Goal: Register for event/course

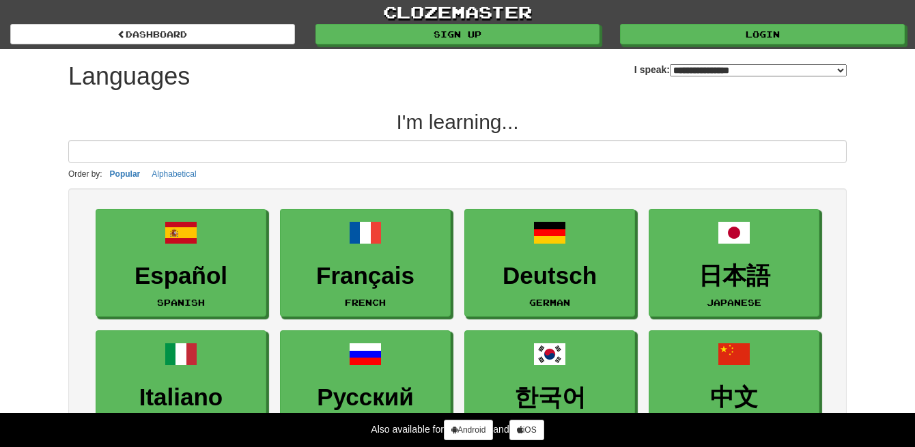
select select "*******"
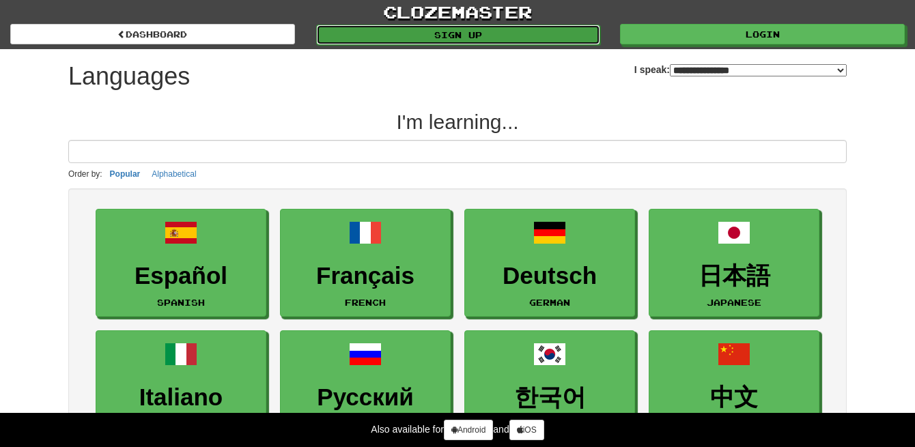
click at [501, 41] on link "Sign up" at bounding box center [458, 35] width 285 height 20
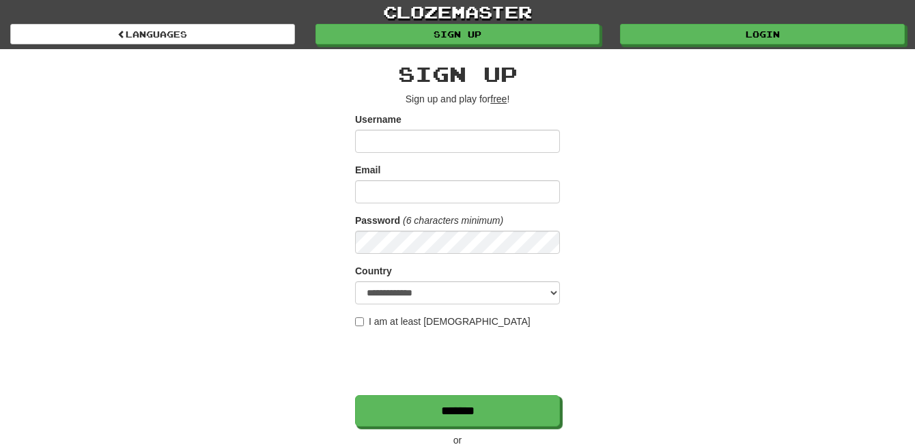
click at [439, 143] on input "Username" at bounding box center [457, 141] width 205 height 23
type input "*"
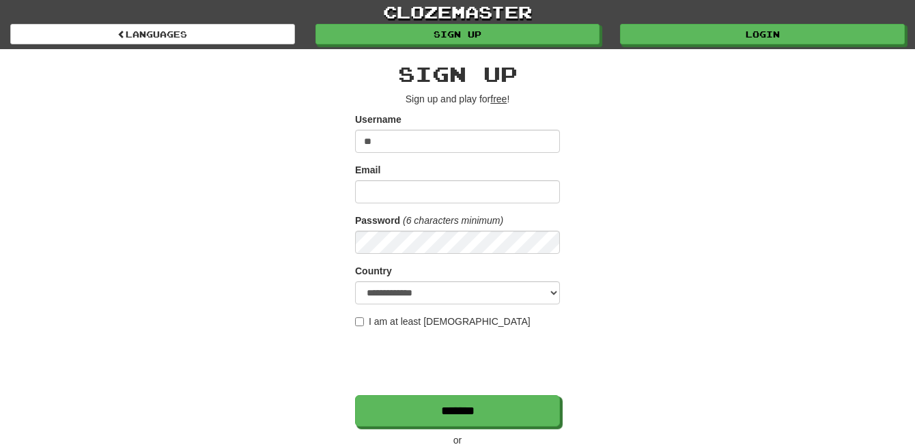
type input "*"
type input "******"
click at [397, 190] on input "Email" at bounding box center [457, 191] width 205 height 23
click at [398, 190] on input "Email" at bounding box center [457, 191] width 205 height 23
type input "**********"
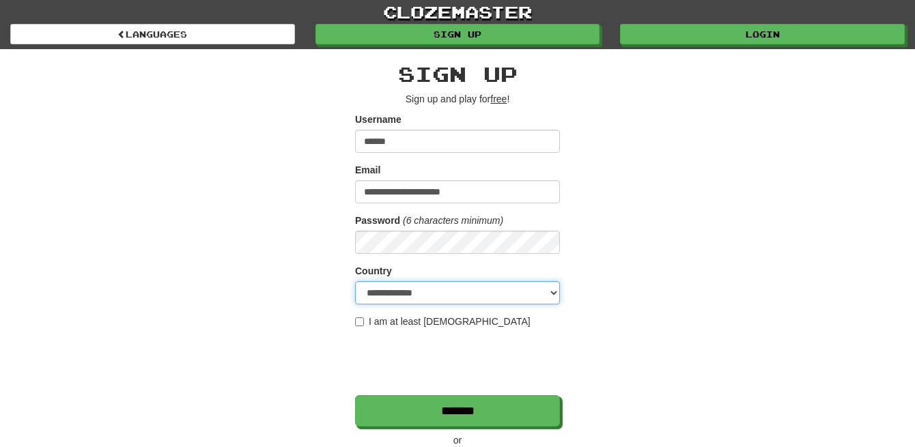
click at [476, 299] on select "**********" at bounding box center [457, 292] width 205 height 23
select select "**"
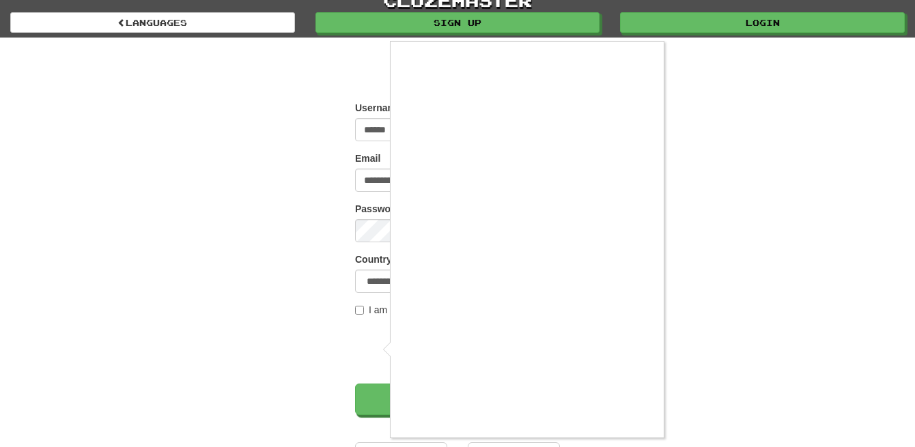
scroll to position [12, 0]
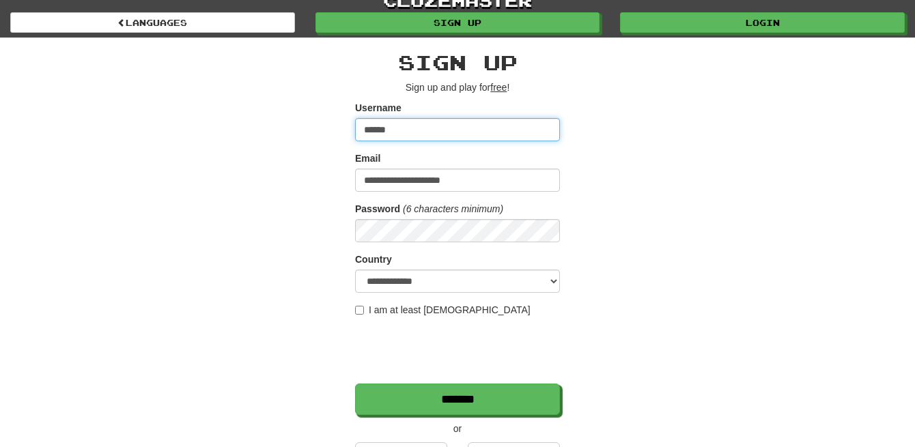
click at [428, 139] on input "******" at bounding box center [457, 129] width 205 height 23
click at [415, 133] on input "******" at bounding box center [457, 129] width 205 height 23
click at [413, 133] on input "******" at bounding box center [457, 129] width 205 height 23
click at [408, 134] on input "******" at bounding box center [457, 129] width 205 height 23
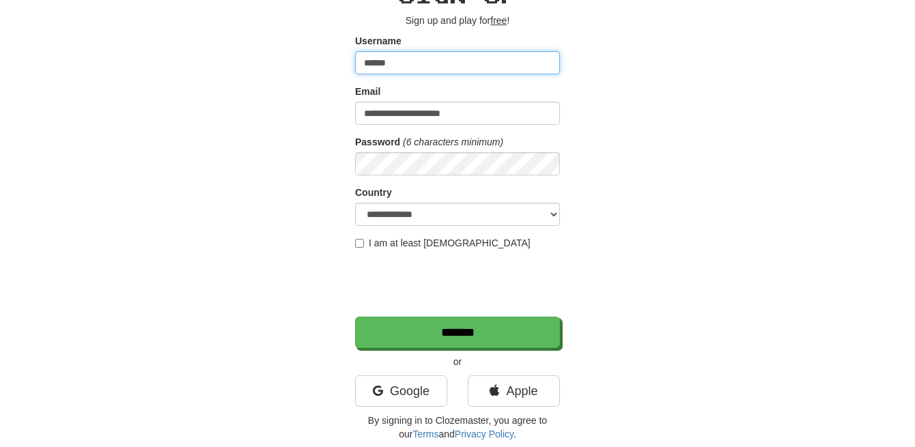
scroll to position [120, 0]
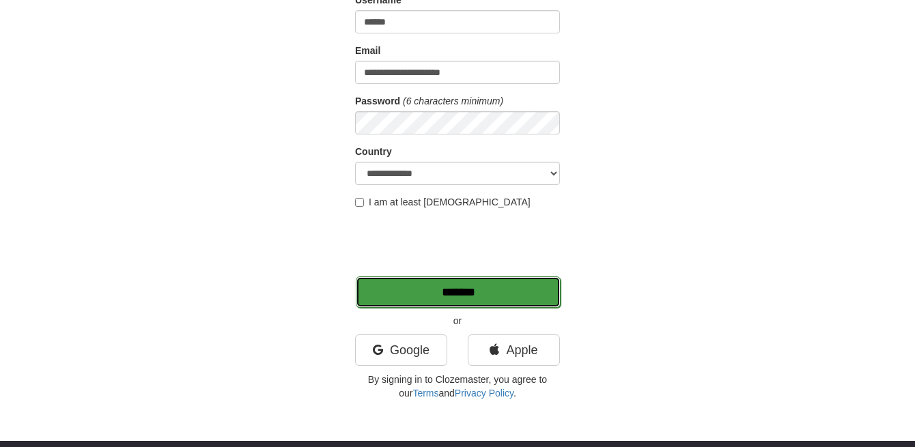
click at [470, 300] on input "*******" at bounding box center [458, 292] width 205 height 31
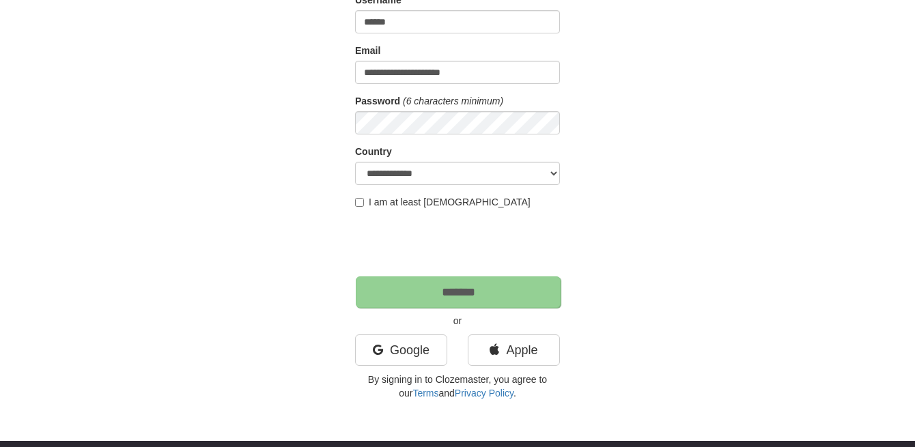
scroll to position [8, 0]
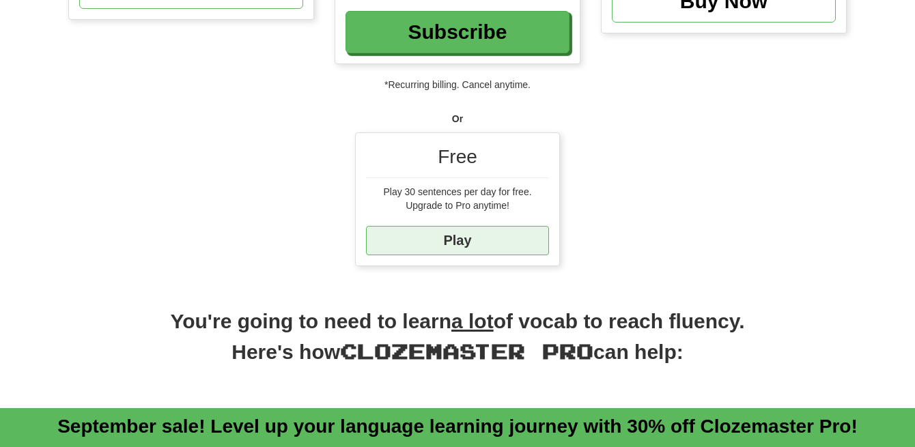
scroll to position [382, 0]
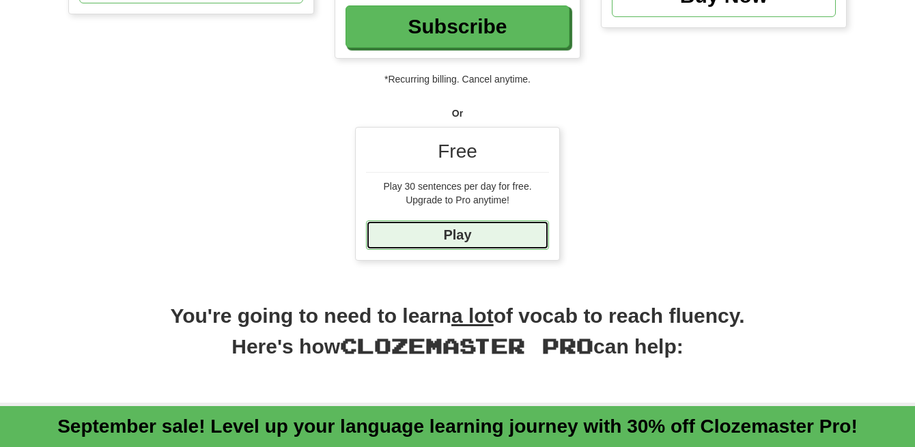
click at [449, 239] on link "Play" at bounding box center [457, 235] width 183 height 29
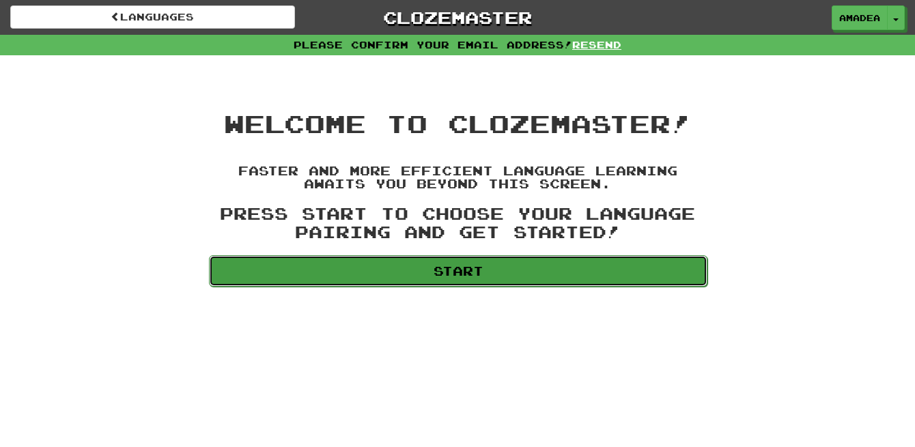
click at [523, 272] on link "Start" at bounding box center [458, 270] width 499 height 31
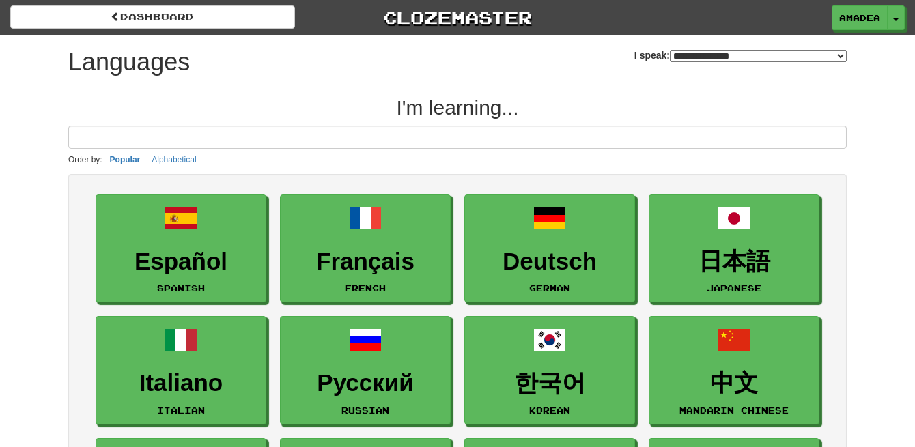
select select "*******"
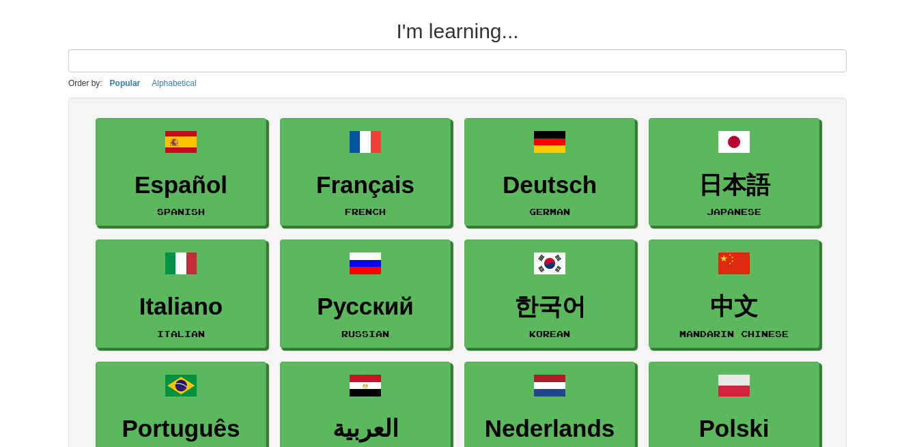
scroll to position [78, 0]
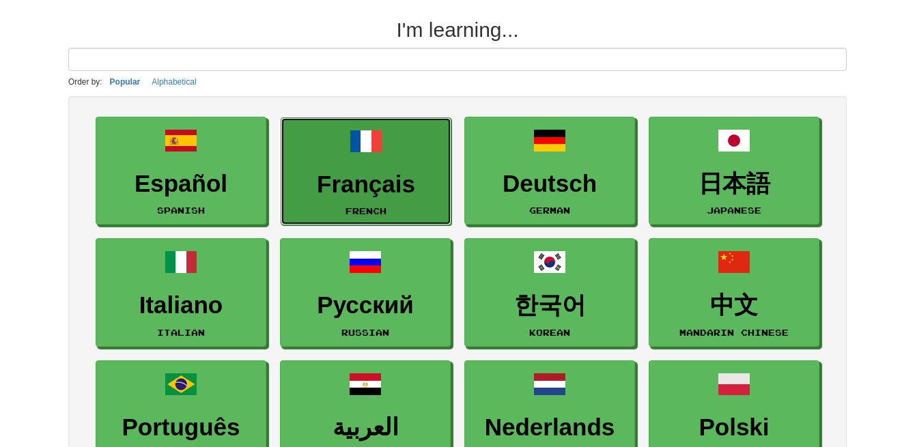
click at [407, 179] on h3 "Français" at bounding box center [366, 184] width 156 height 27
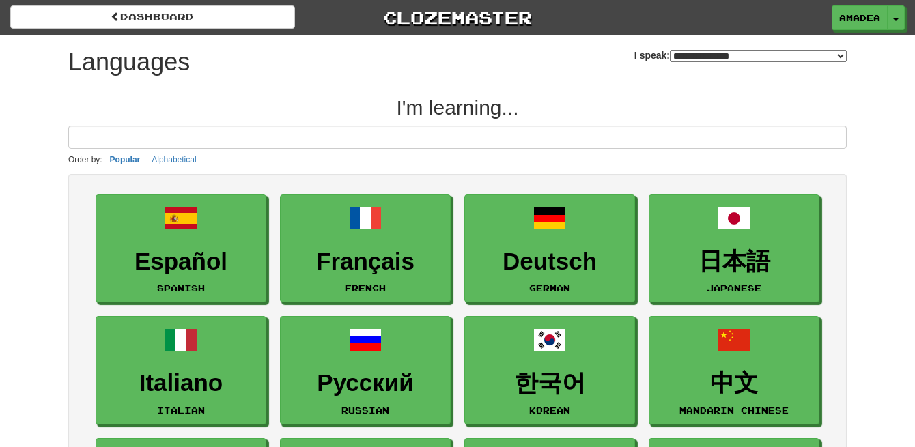
select select "*******"
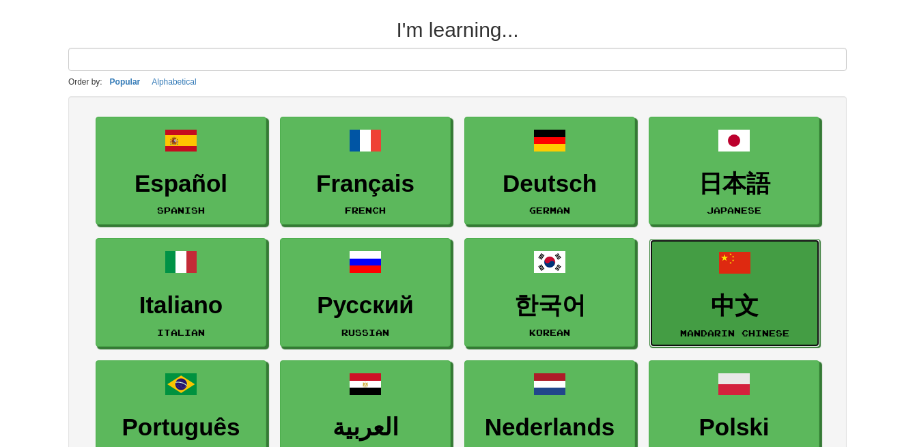
click at [704, 292] on link "中文 Mandarin Chinese" at bounding box center [735, 293] width 171 height 109
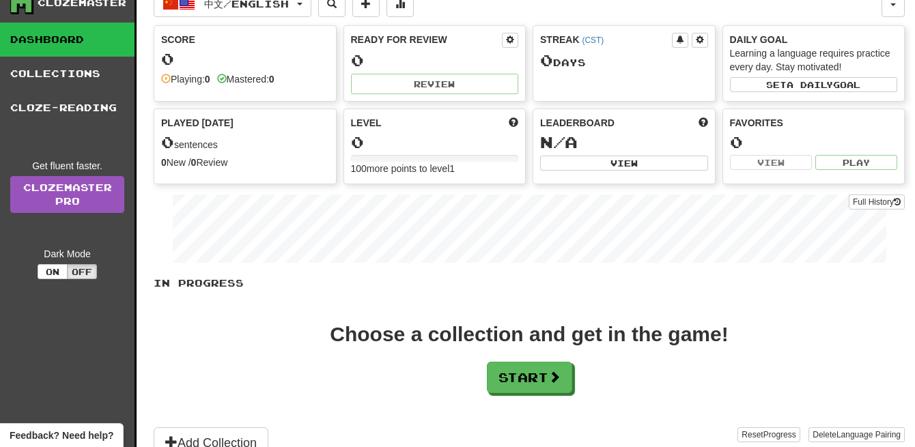
scroll to position [102, 0]
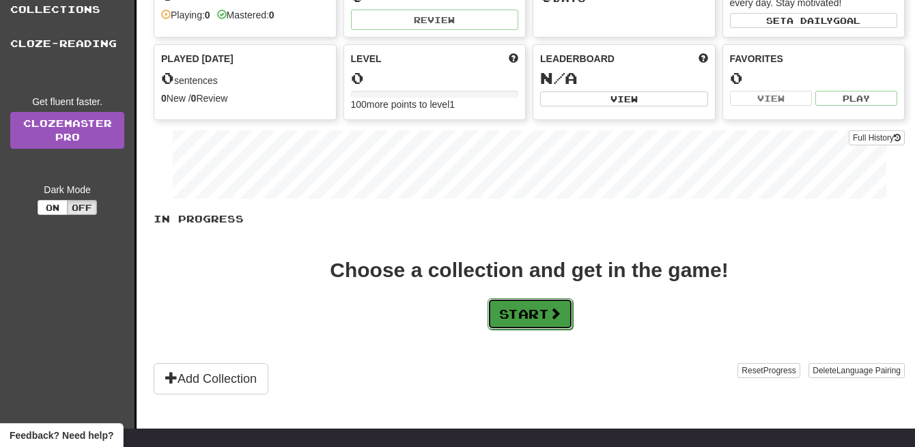
click at [561, 318] on span at bounding box center [555, 313] width 12 height 12
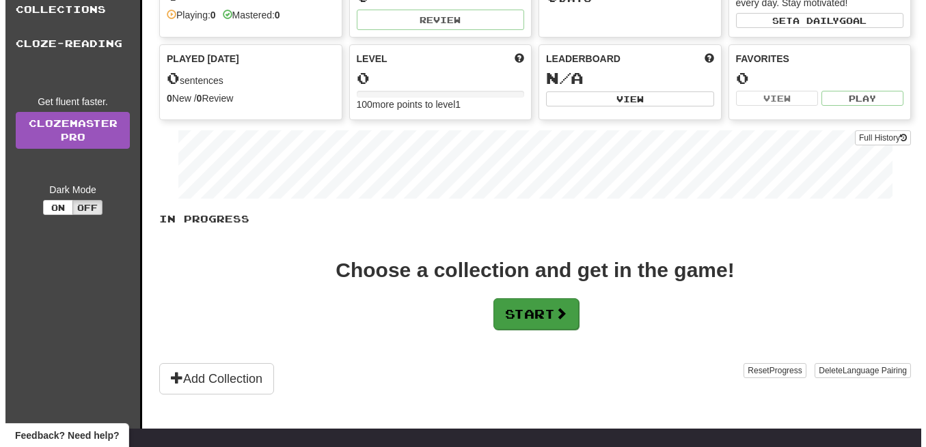
scroll to position [0, 0]
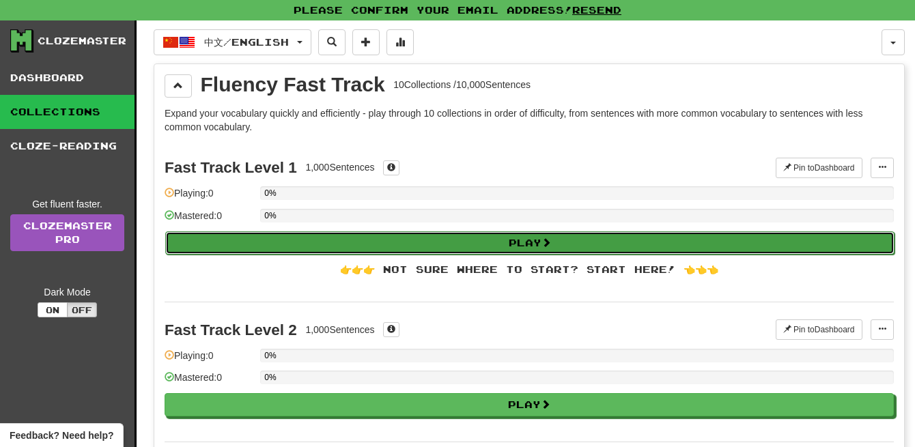
click at [428, 246] on button "Play" at bounding box center [530, 243] width 730 height 23
select select "**"
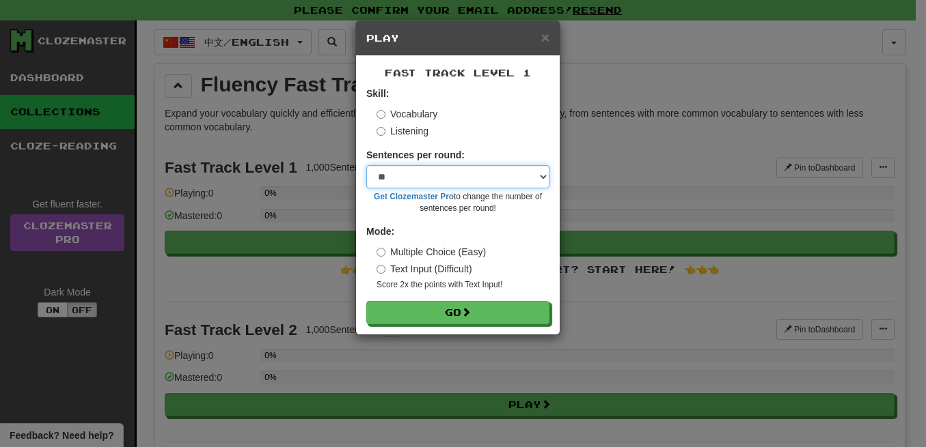
click at [544, 176] on select "* ** ** ** ** ** *** ********" at bounding box center [457, 176] width 183 height 23
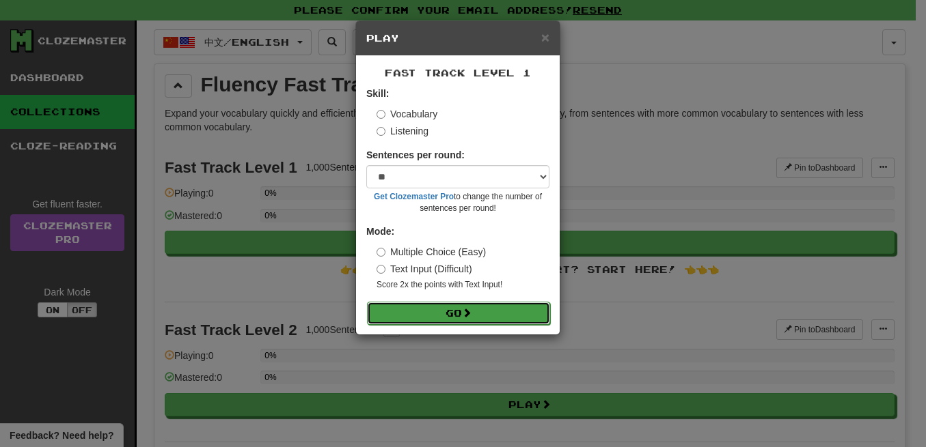
click at [501, 312] on button "Go" at bounding box center [458, 313] width 183 height 23
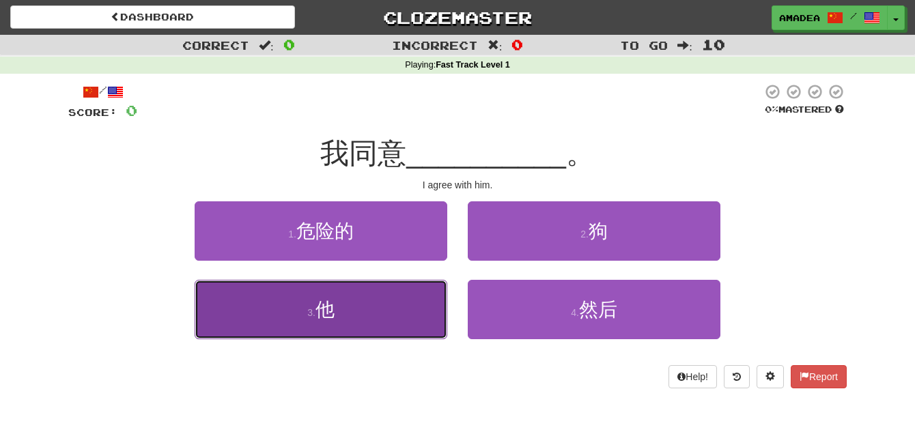
click at [396, 314] on button "3 . 他" at bounding box center [321, 309] width 253 height 59
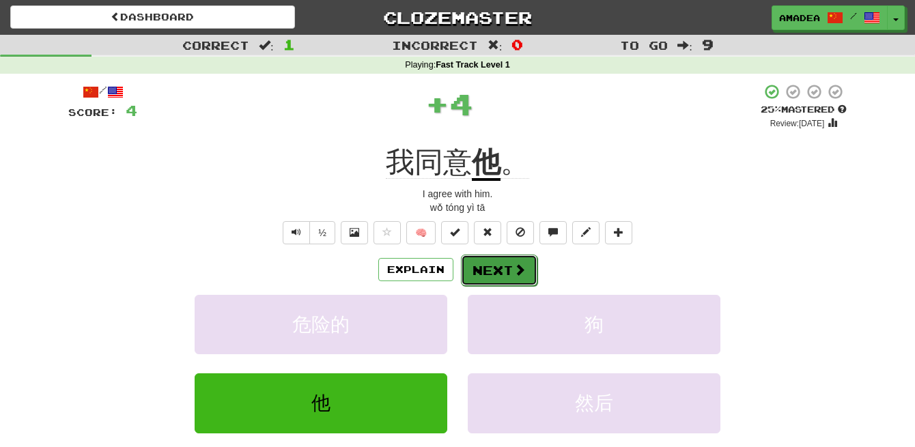
click at [482, 279] on button "Next" at bounding box center [499, 270] width 77 height 31
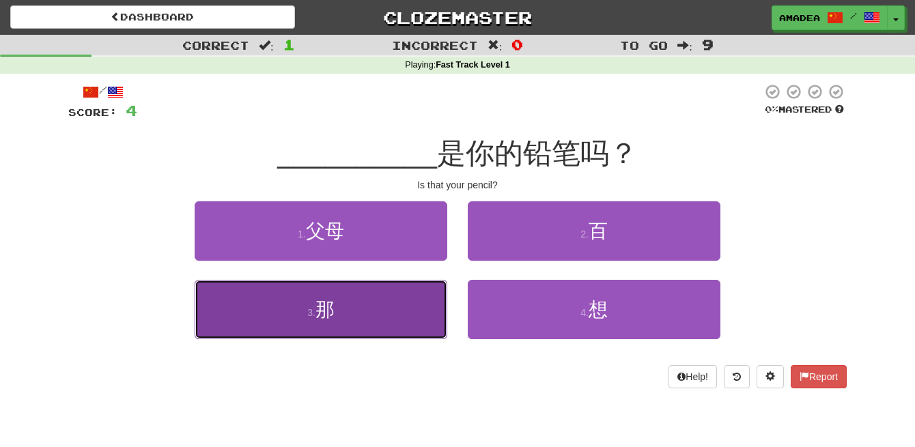
click at [404, 324] on button "3 . 那" at bounding box center [321, 309] width 253 height 59
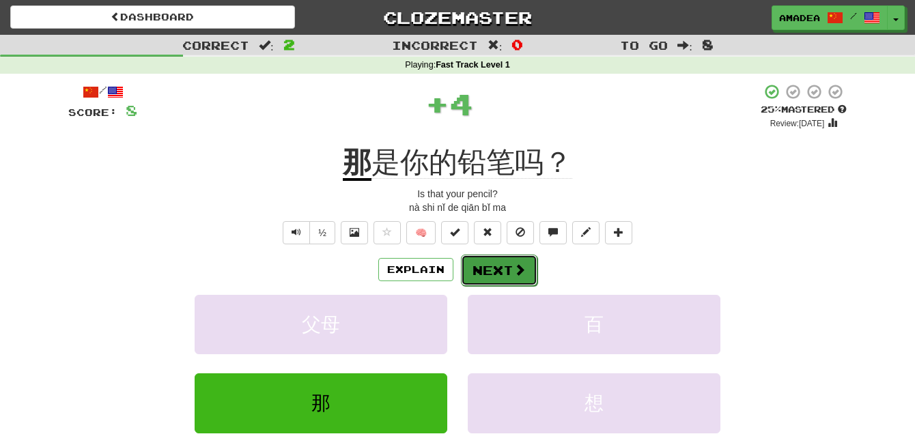
click at [484, 272] on button "Next" at bounding box center [499, 270] width 77 height 31
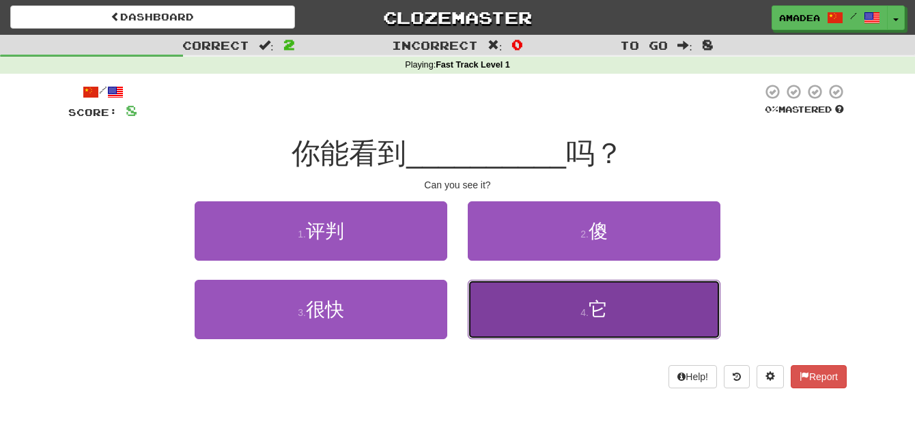
click at [524, 319] on button "4 . 它" at bounding box center [594, 309] width 253 height 59
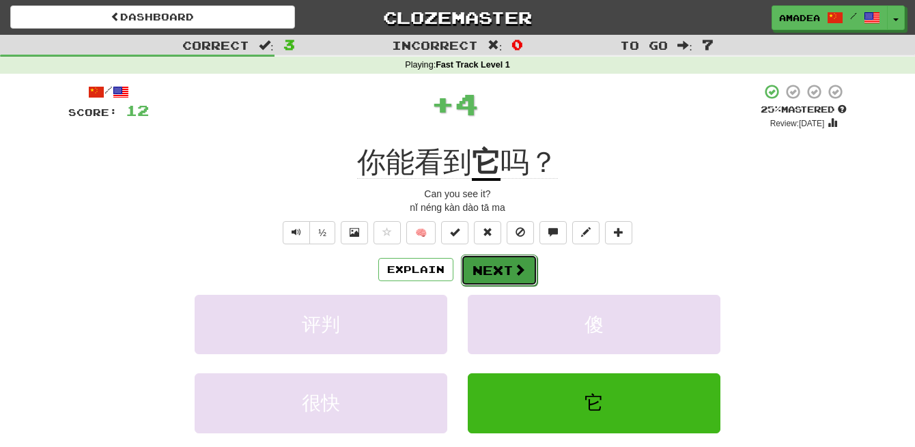
click at [509, 279] on button "Next" at bounding box center [499, 270] width 77 height 31
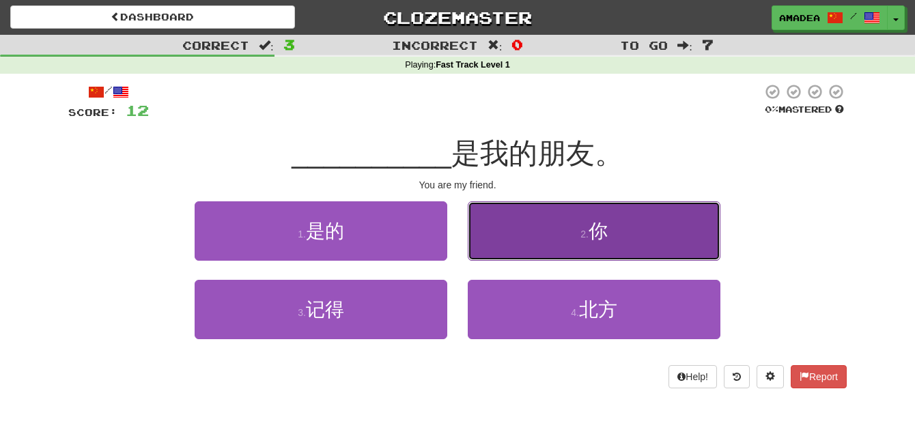
click at [517, 256] on button "2 . 你" at bounding box center [594, 231] width 253 height 59
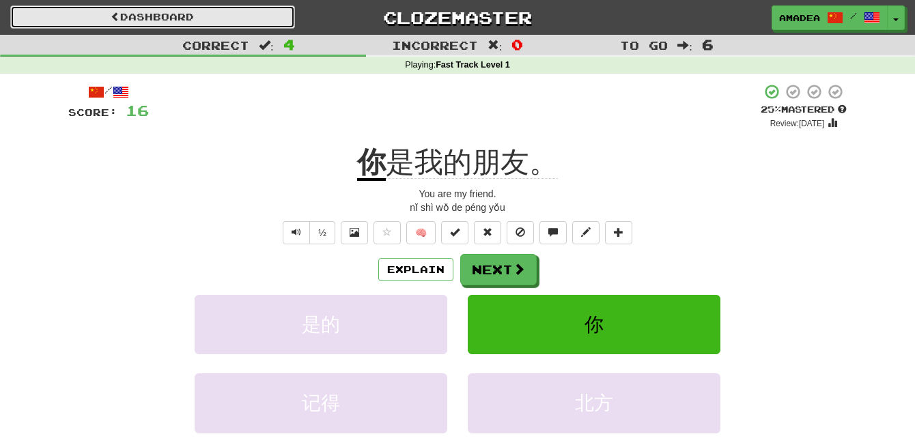
click at [111, 12] on span at bounding box center [116, 17] width 10 height 10
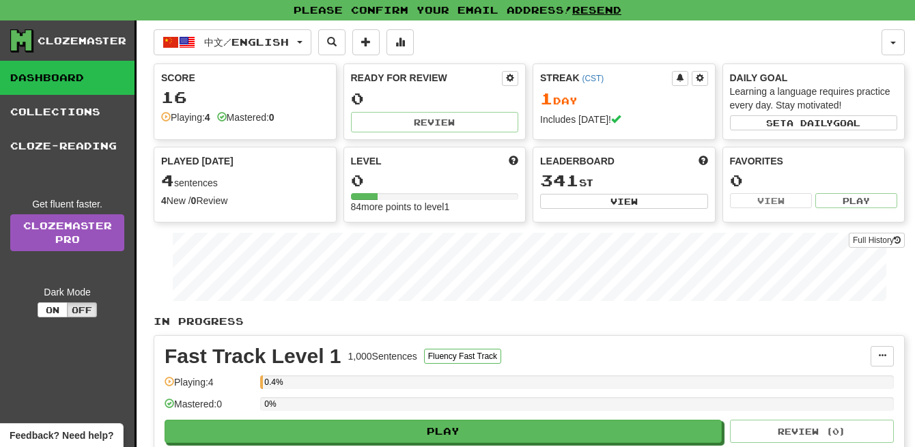
click at [486, 197] on div at bounding box center [435, 196] width 168 height 7
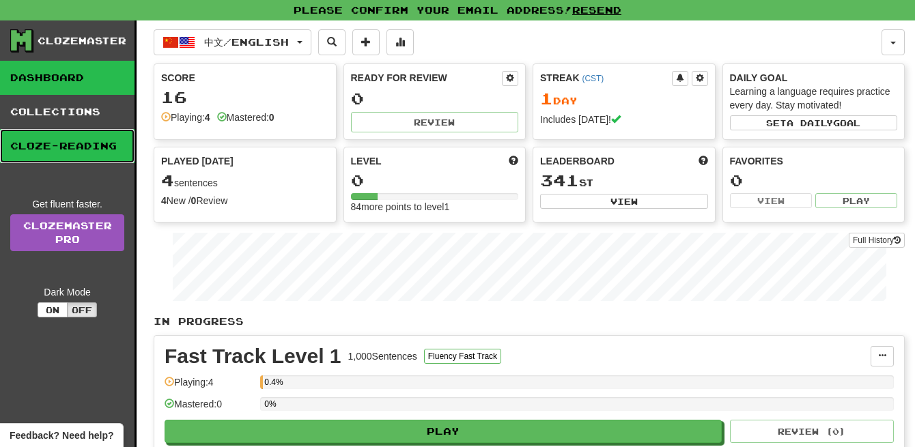
click at [92, 136] on link "Cloze-Reading" at bounding box center [67, 146] width 135 height 34
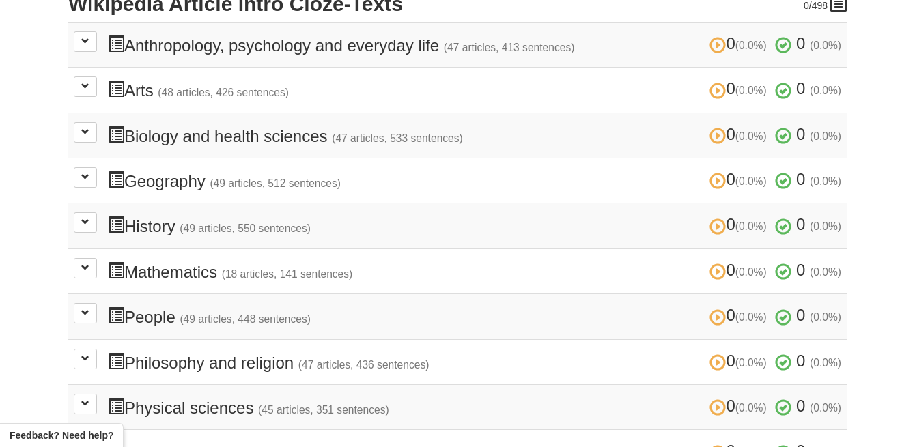
scroll to position [373, 0]
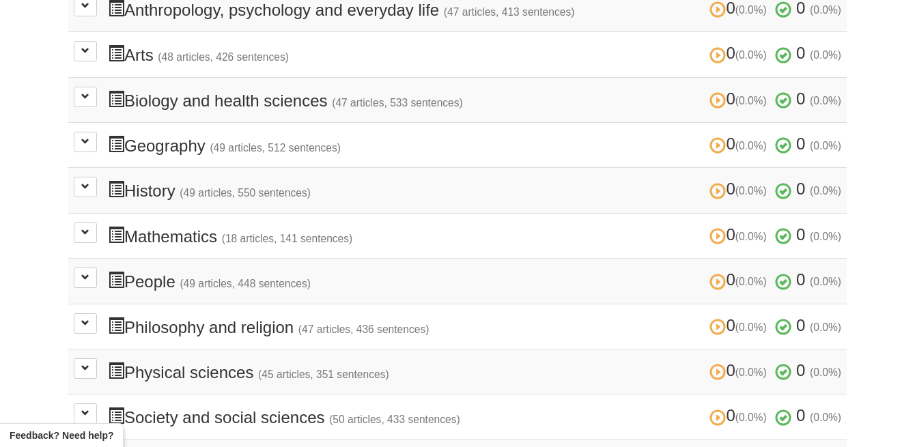
click at [132, 232] on h3 "0 (0.0%) 0 (0.0%) Mathematics (18 articles, 141 sentences) 0 (0.0%) 0 (0.0%)" at bounding box center [475, 236] width 734 height 20
click at [167, 236] on h3 "0 (0.0%) 0 (0.0%) Mathematics (18 articles, 141 sentences) 0 (0.0%) 0 (0.0%)" at bounding box center [475, 236] width 734 height 20
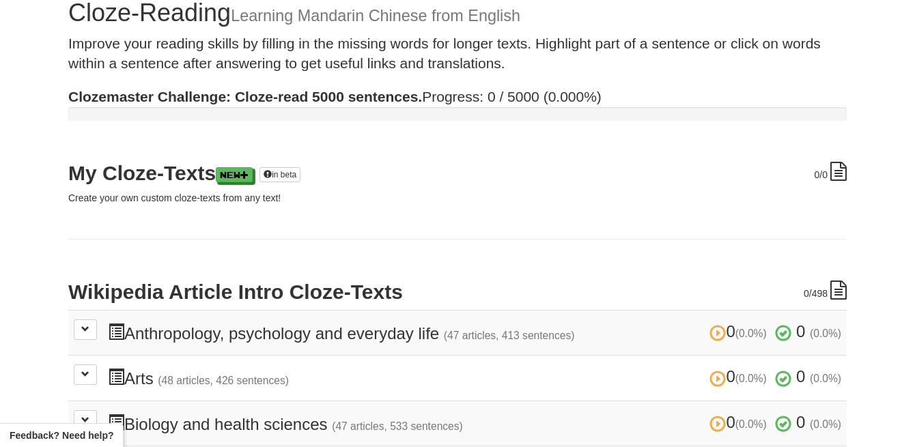
scroll to position [0, 0]
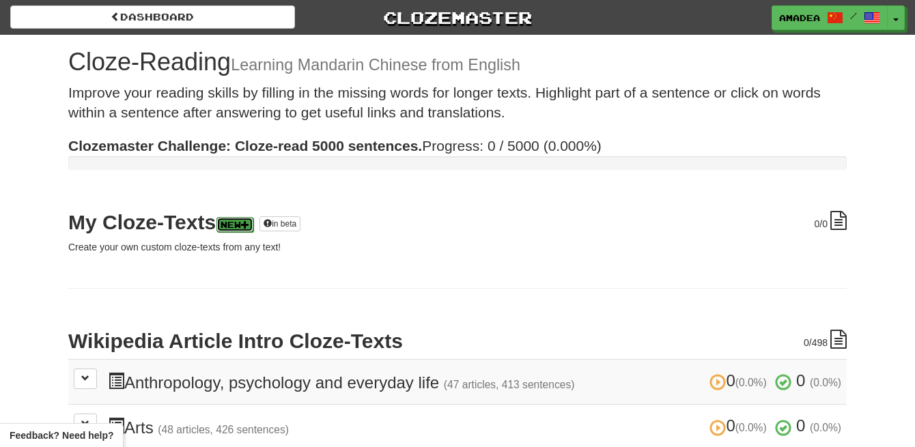
click at [249, 229] on span at bounding box center [245, 225] width 8 height 8
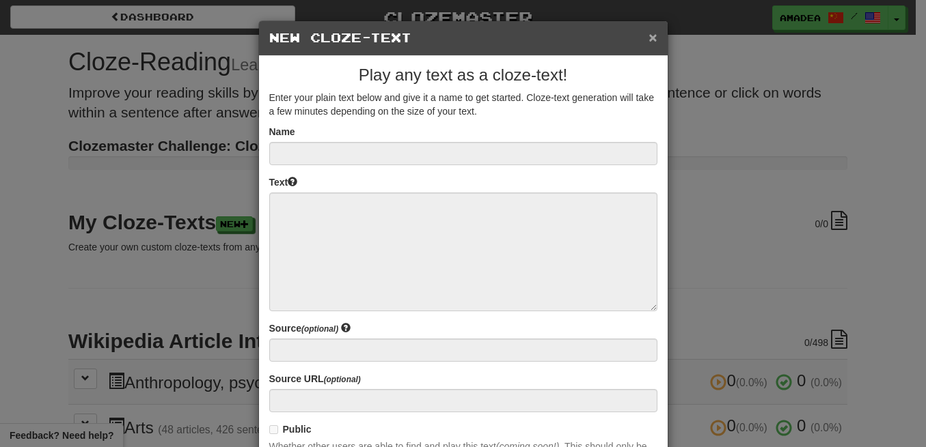
click at [648, 44] on button "×" at bounding box center [652, 37] width 8 height 14
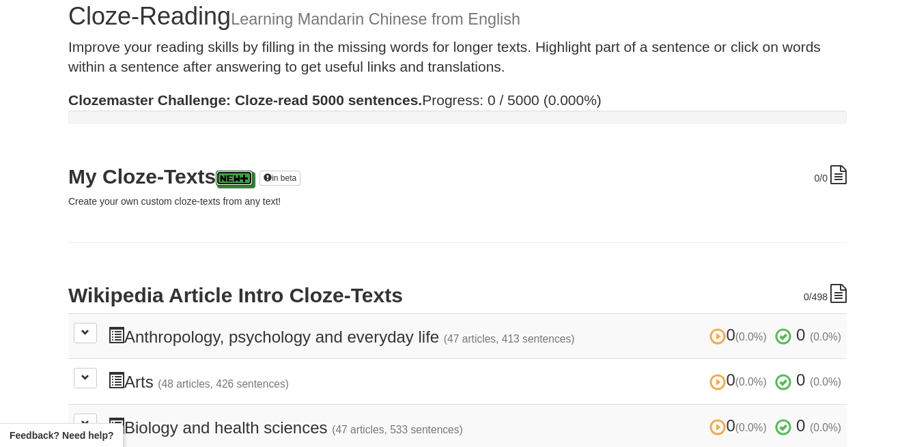
scroll to position [227, 0]
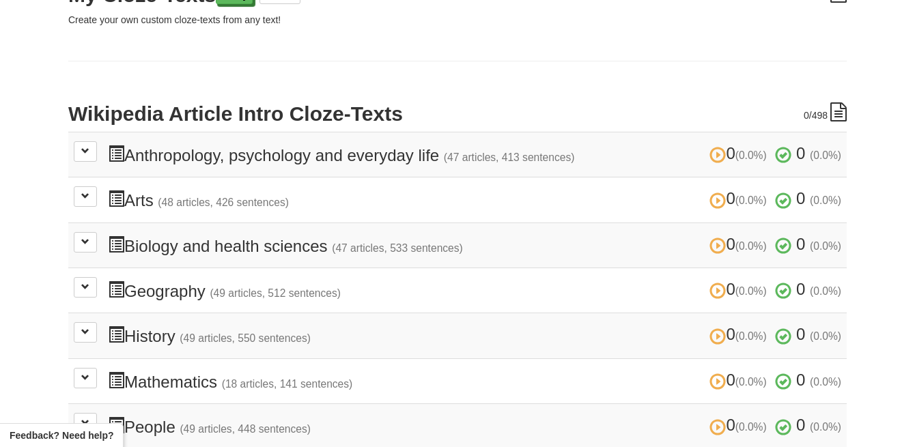
click at [92, 165] on td "0 (0.0%) 0 (0.0%) Anthropology, psychology and everyday life (47 articles, 413 …" at bounding box center [457, 154] width 779 height 45
click at [88, 157] on button at bounding box center [85, 151] width 23 height 20
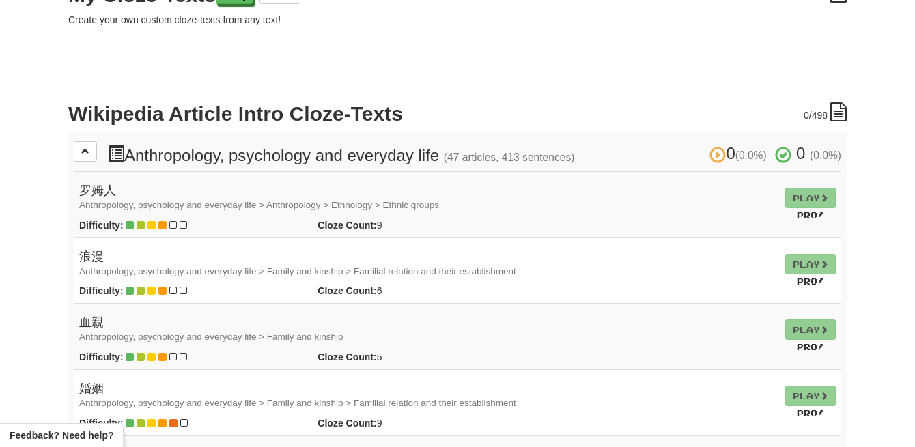
click at [824, 260] on td "Play Pro!" at bounding box center [810, 271] width 61 height 66
click at [809, 264] on td "Play Pro!" at bounding box center [810, 271] width 61 height 66
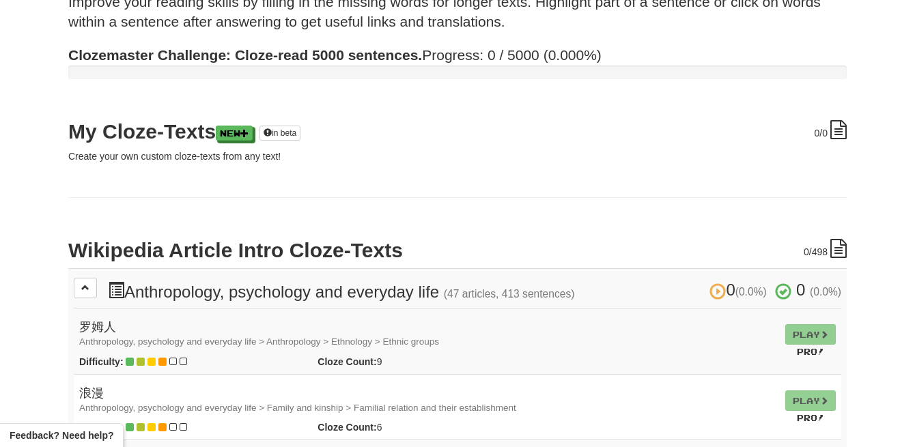
scroll to position [122, 0]
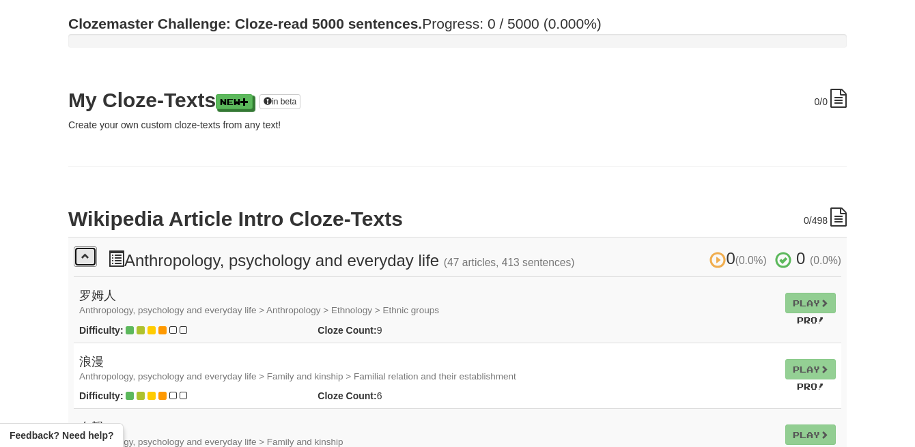
drag, startPoint x: 85, startPoint y: 258, endPoint x: 109, endPoint y: 259, distance: 23.9
click at [85, 258] on span at bounding box center [85, 256] width 8 height 8
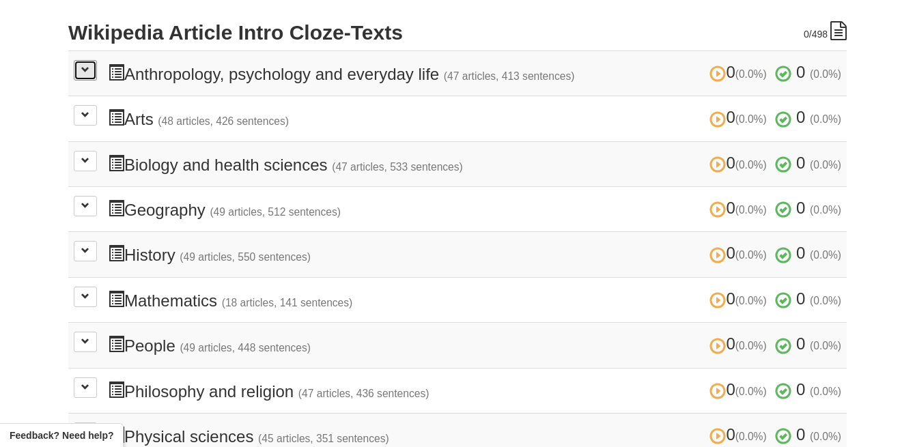
scroll to position [310, 0]
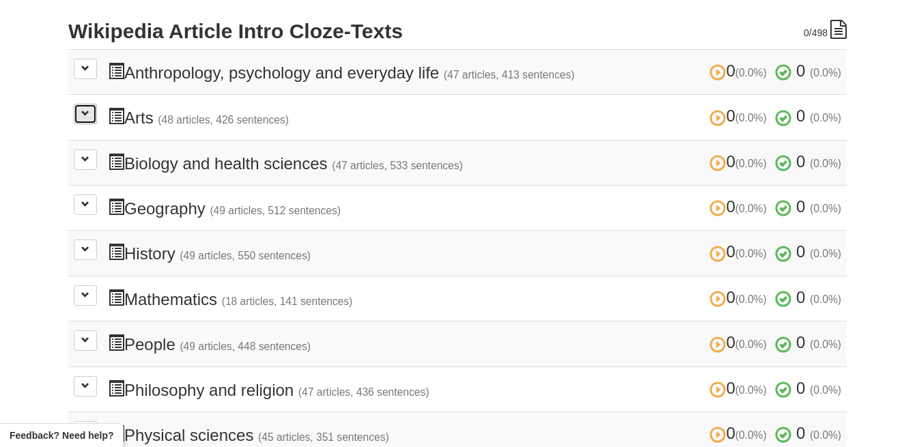
click at [90, 120] on button at bounding box center [85, 114] width 23 height 20
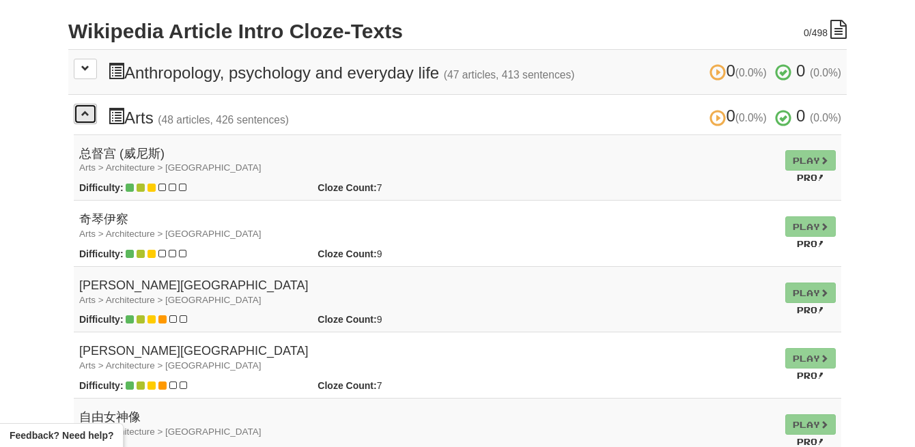
click at [91, 120] on button at bounding box center [85, 114] width 23 height 20
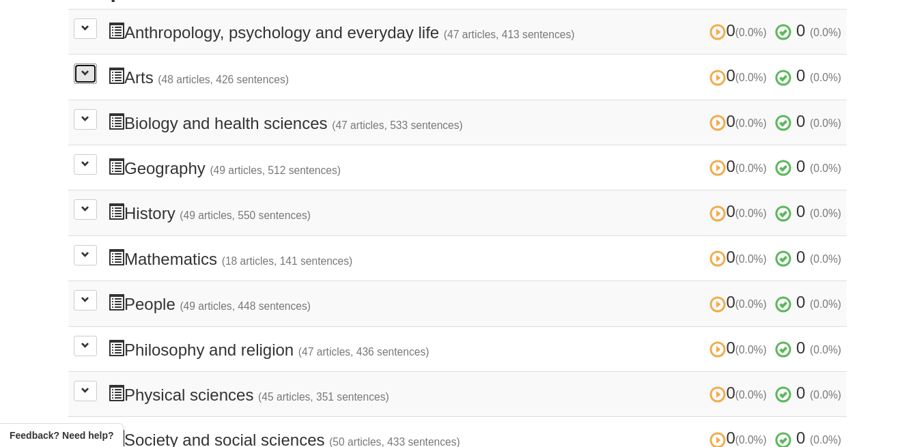
scroll to position [351, 0]
click at [94, 130] on td "0 (0.0%) 0 (0.0%) Biology and health sciences (47 articles, 533 sentences) 0 (0…" at bounding box center [457, 121] width 779 height 45
click at [94, 118] on button at bounding box center [85, 119] width 23 height 20
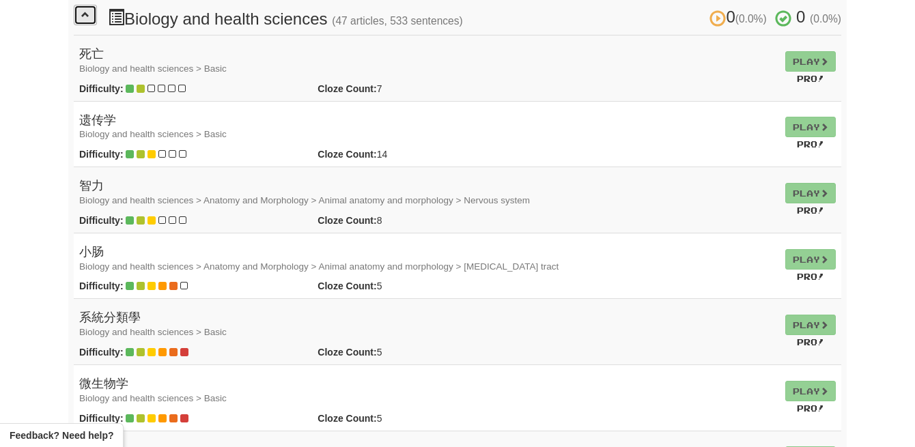
scroll to position [352, 0]
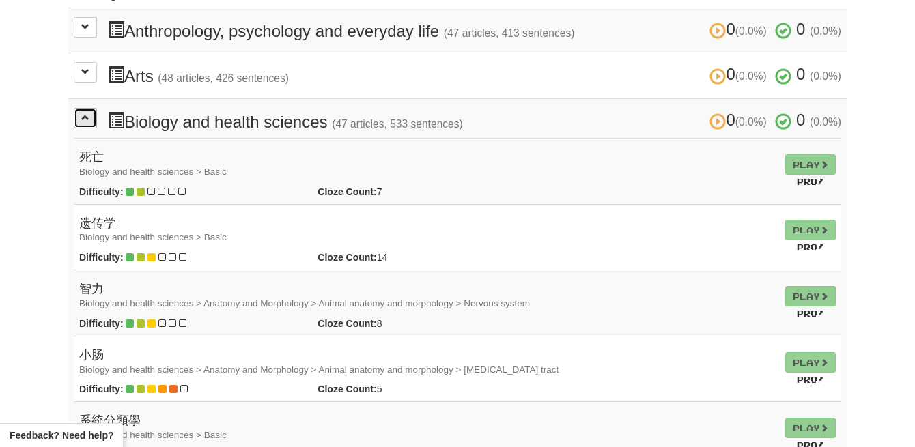
click at [92, 120] on button at bounding box center [85, 118] width 23 height 20
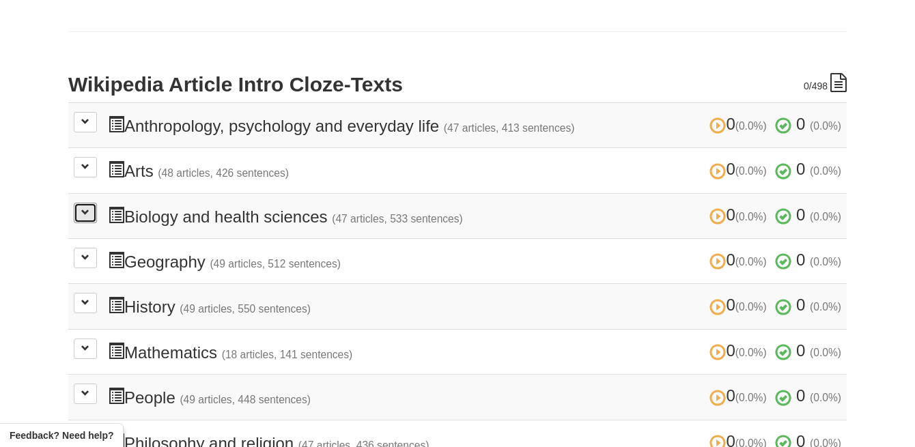
scroll to position [532, 0]
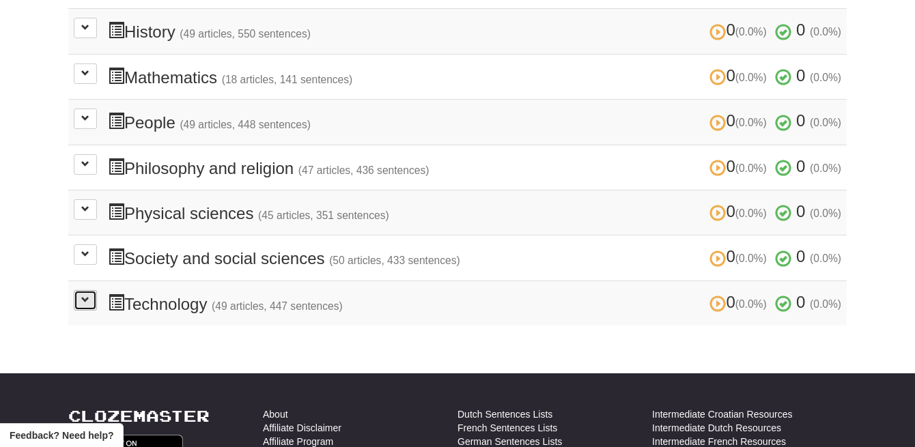
click at [79, 293] on button at bounding box center [85, 300] width 23 height 20
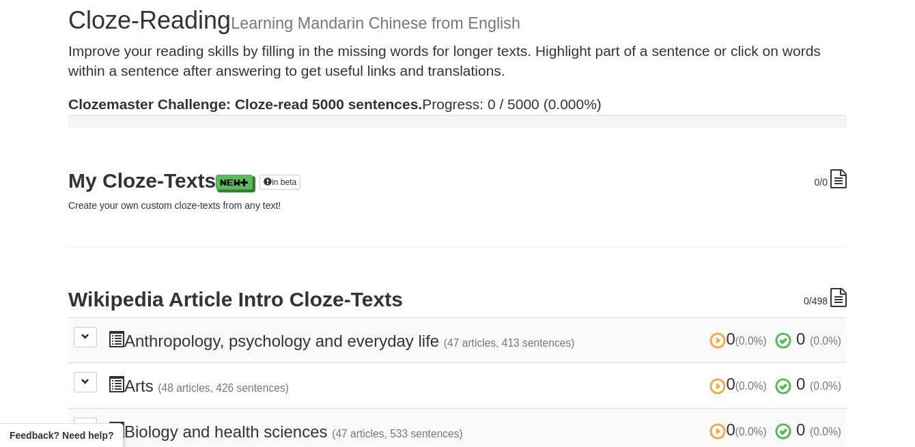
scroll to position [0, 0]
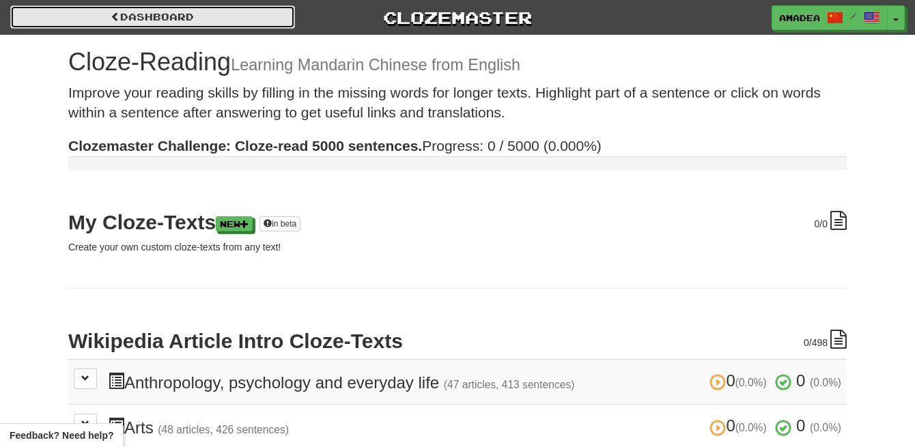
click at [80, 16] on link "Dashboard" at bounding box center [152, 16] width 285 height 23
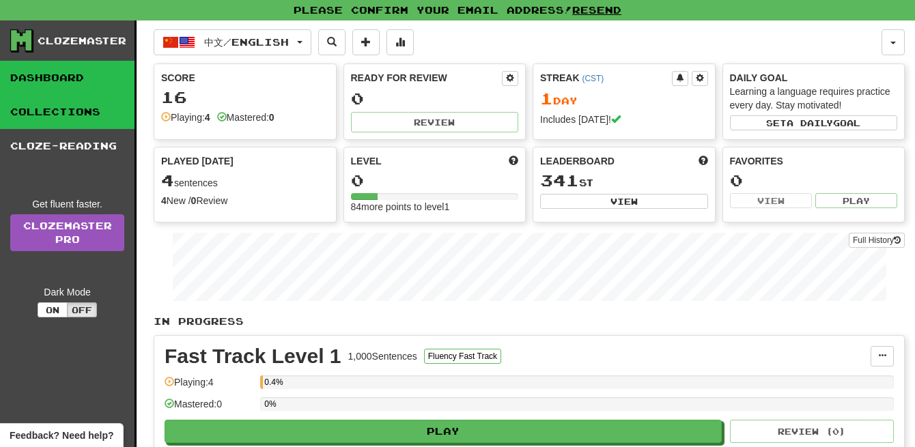
click at [65, 124] on link "Collections" at bounding box center [67, 112] width 135 height 34
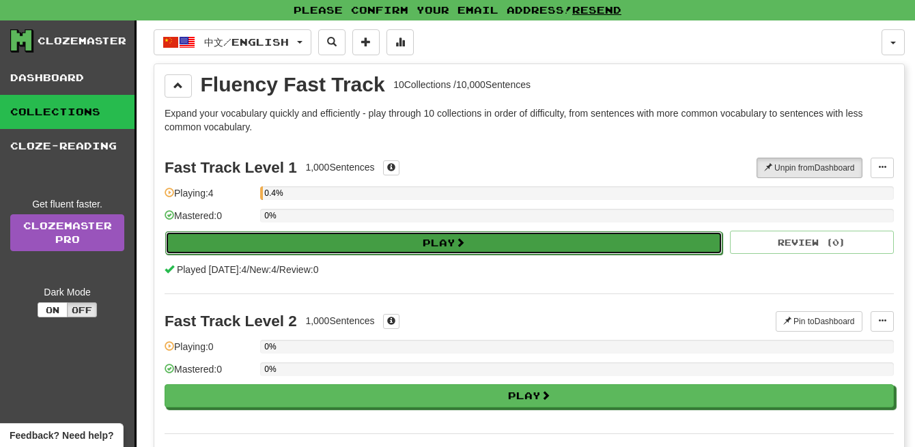
click at [369, 247] on button "Play" at bounding box center [443, 243] width 557 height 23
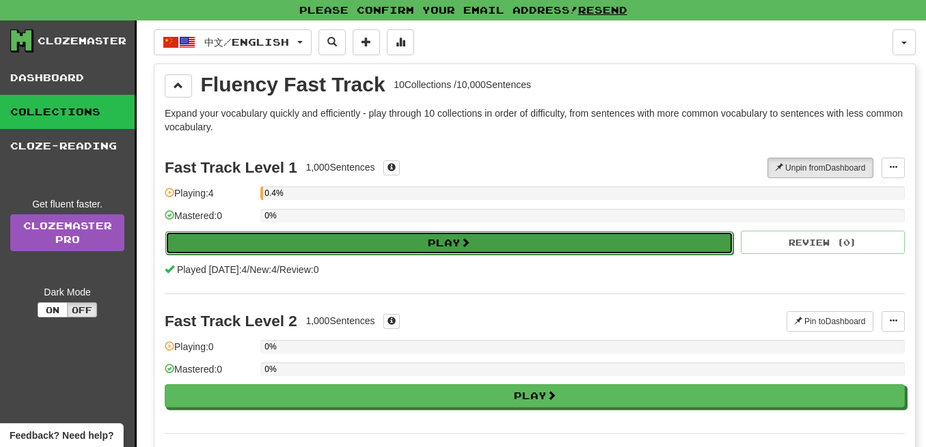
select select "**"
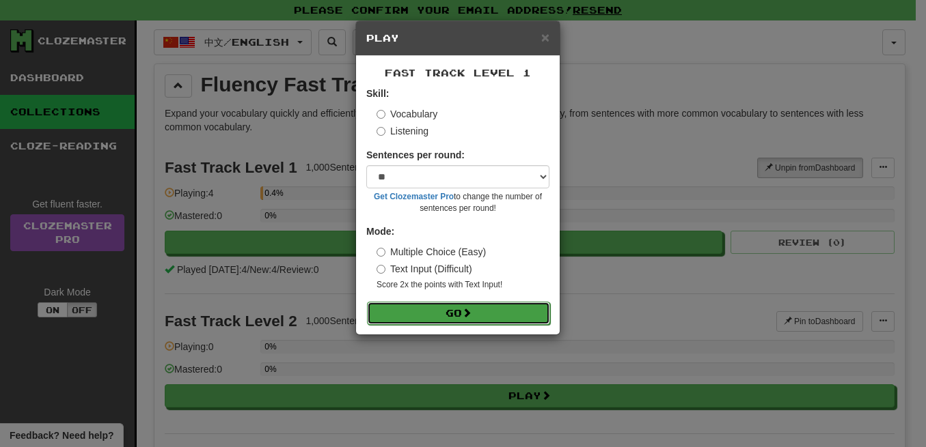
click at [455, 307] on button "Go" at bounding box center [458, 313] width 183 height 23
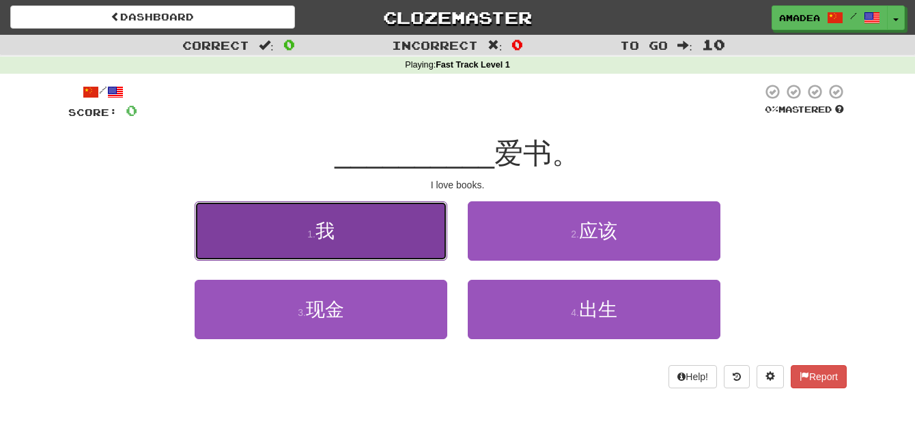
click at [373, 237] on button "1 . 我" at bounding box center [321, 231] width 253 height 59
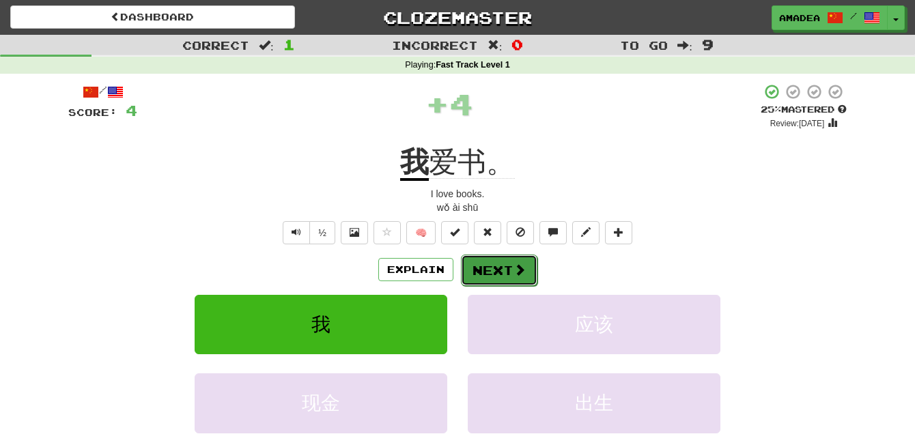
click at [490, 268] on button "Next" at bounding box center [499, 270] width 77 height 31
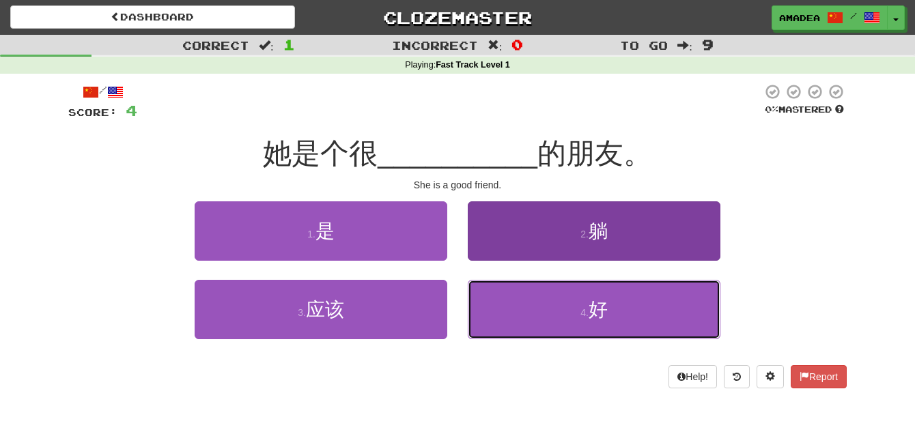
click at [539, 316] on button "4 . 好" at bounding box center [594, 309] width 253 height 59
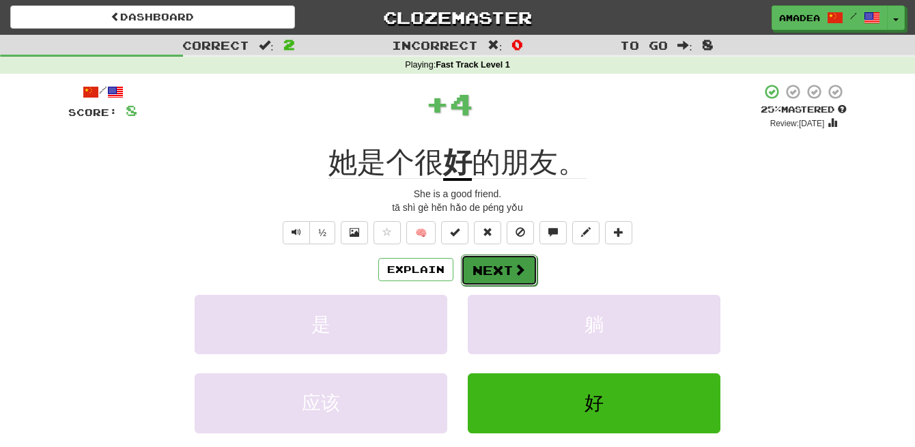
click at [479, 273] on button "Next" at bounding box center [499, 270] width 77 height 31
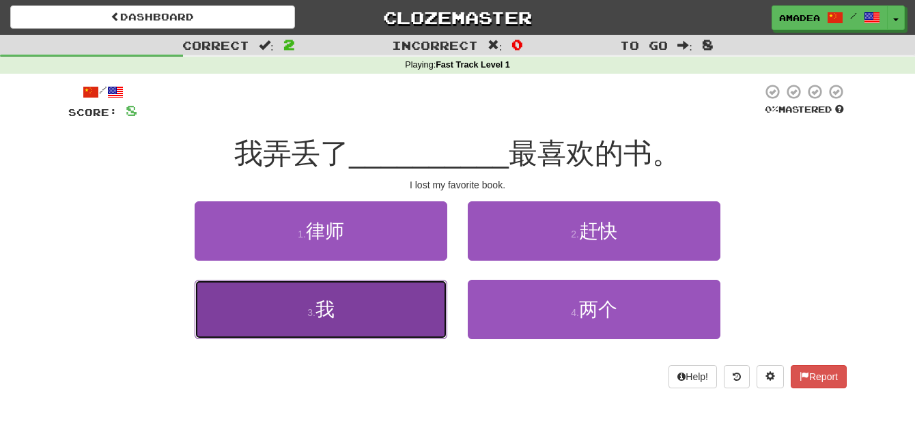
click at [380, 318] on button "3 . 我" at bounding box center [321, 309] width 253 height 59
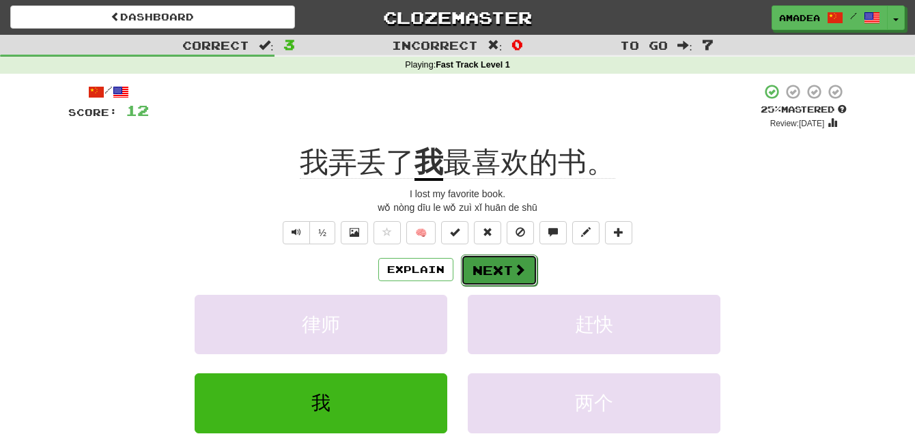
click at [508, 272] on button "Next" at bounding box center [499, 270] width 77 height 31
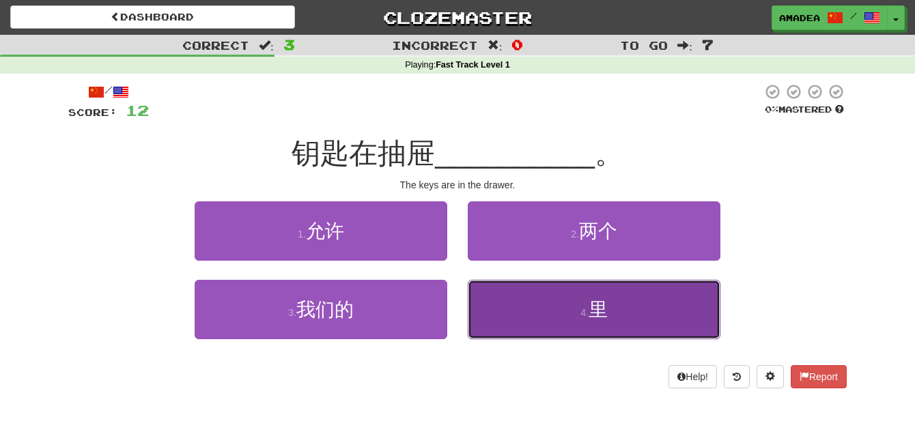
click at [484, 316] on button "4 . [GEOGRAPHIC_DATA]" at bounding box center [594, 309] width 253 height 59
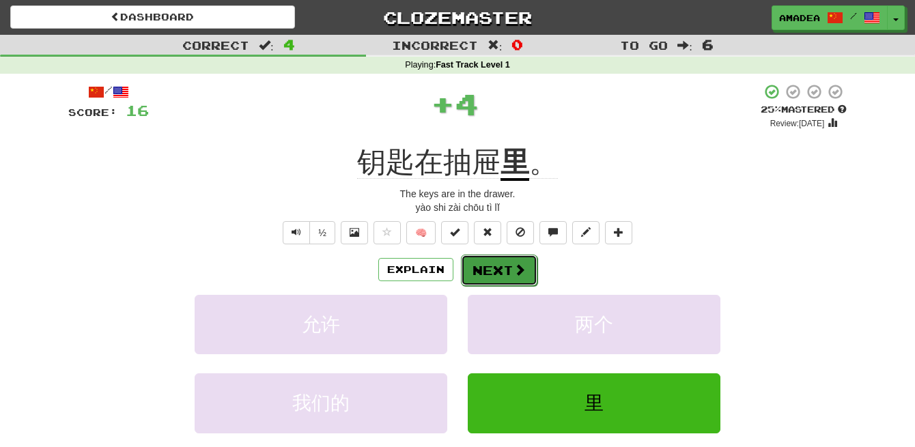
click at [493, 271] on button "Next" at bounding box center [499, 270] width 77 height 31
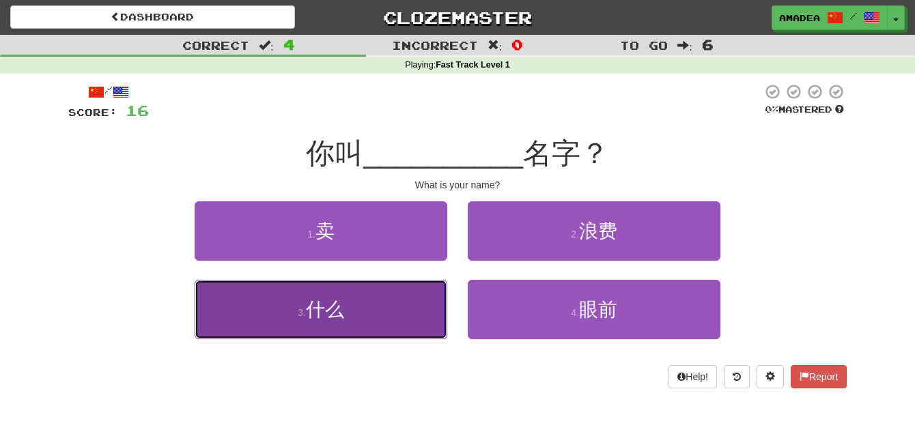
click at [361, 314] on button "3 . 什么" at bounding box center [321, 309] width 253 height 59
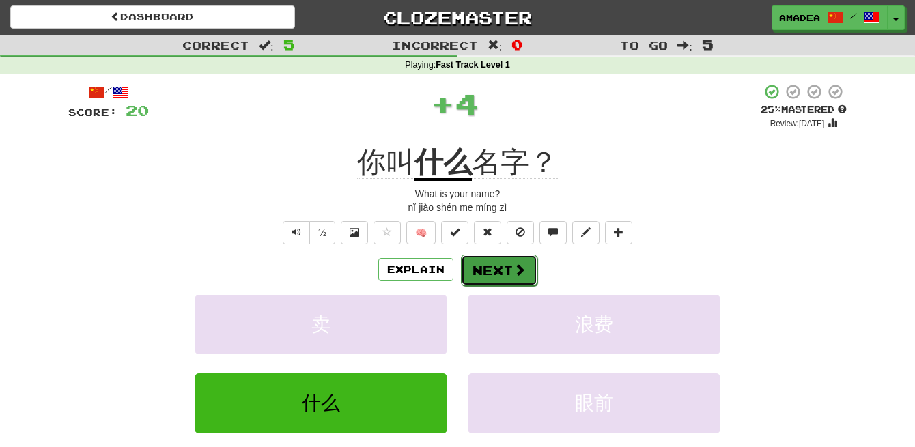
click at [486, 282] on button "Next" at bounding box center [499, 270] width 77 height 31
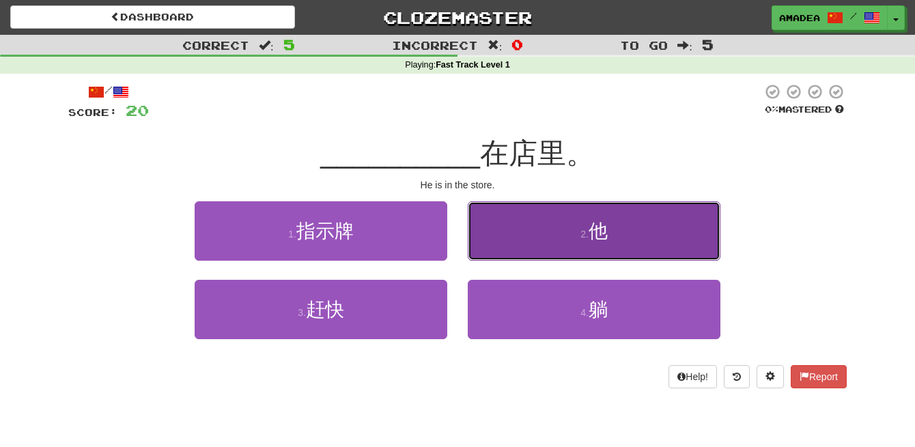
click at [502, 245] on button "2 . 他" at bounding box center [594, 231] width 253 height 59
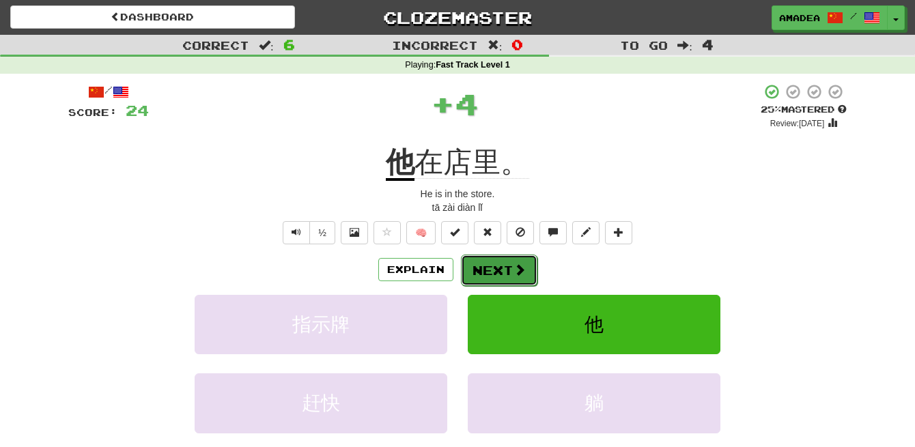
click at [497, 275] on button "Next" at bounding box center [499, 270] width 77 height 31
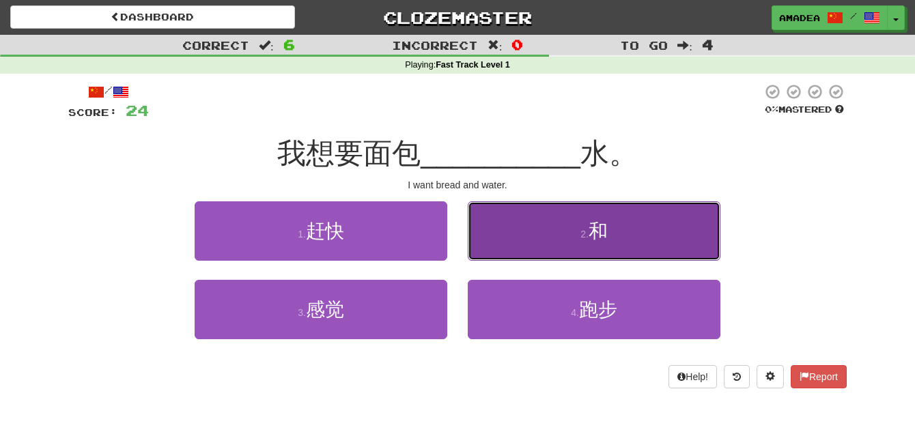
click at [517, 252] on button "2 . 和" at bounding box center [594, 231] width 253 height 59
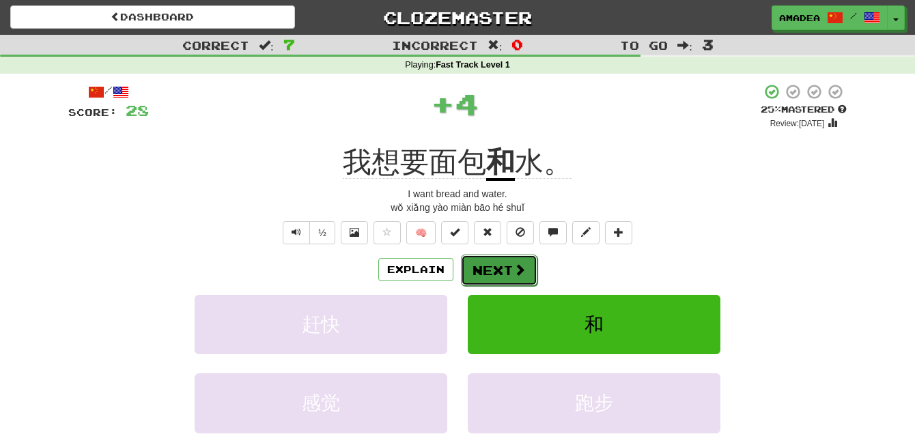
click at [512, 271] on button "Next" at bounding box center [499, 270] width 77 height 31
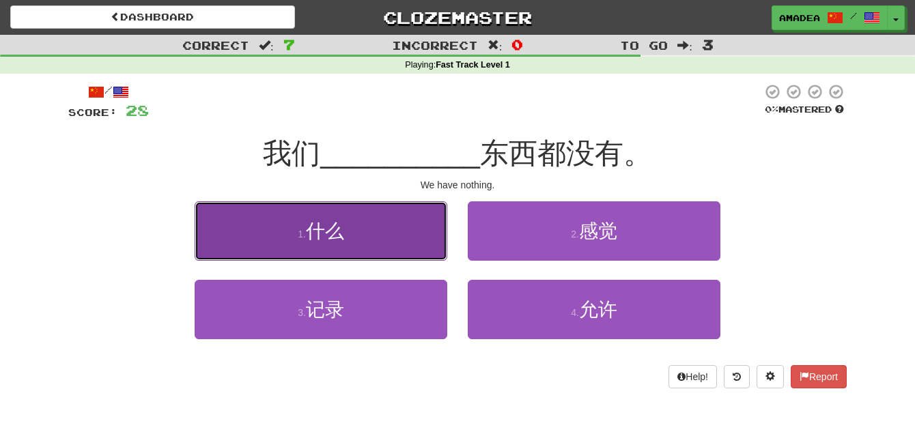
click at [405, 258] on button "1 . 什么" at bounding box center [321, 231] width 253 height 59
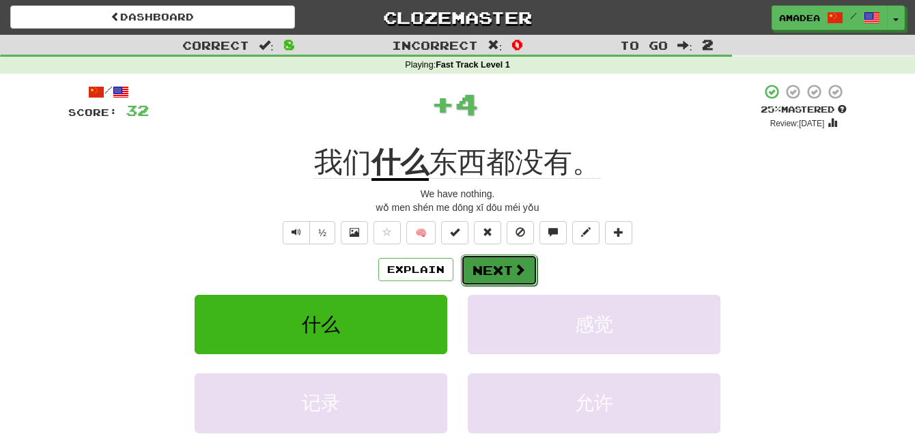
click at [484, 272] on button "Next" at bounding box center [499, 270] width 77 height 31
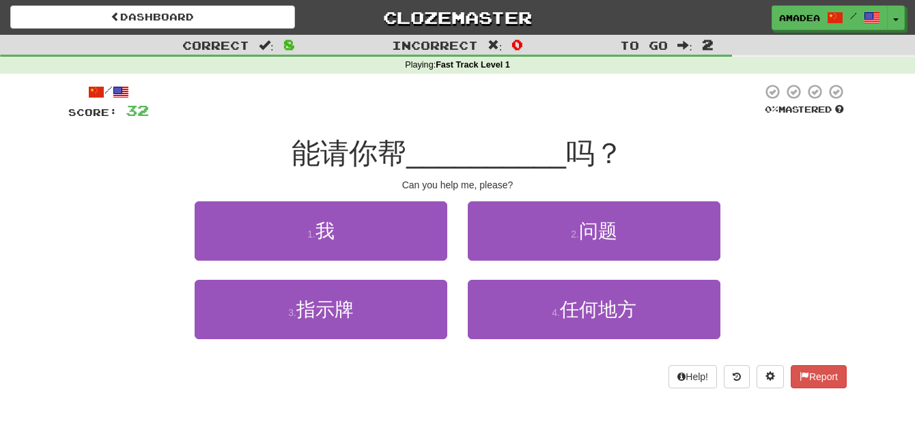
click at [462, 268] on div "2 . 问题" at bounding box center [594, 241] width 273 height 79
click at [432, 261] on div "1 . 我" at bounding box center [320, 241] width 273 height 79
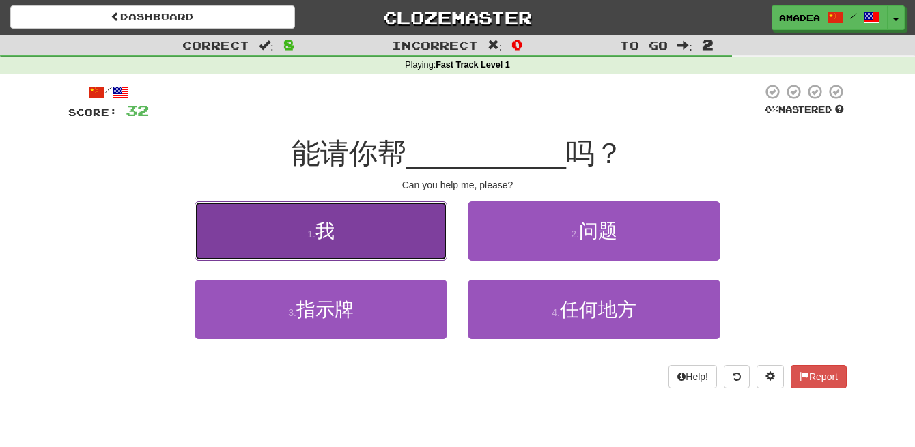
click at [416, 246] on button "1 . 我" at bounding box center [321, 231] width 253 height 59
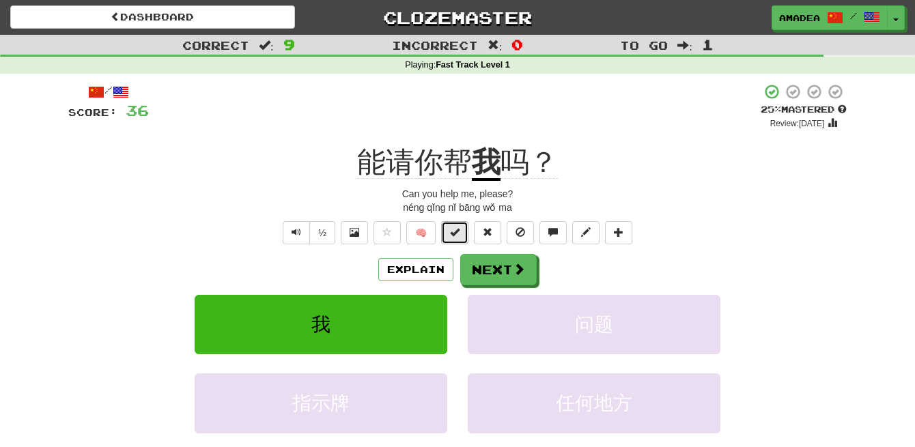
click at [456, 236] on span at bounding box center [455, 232] width 10 height 10
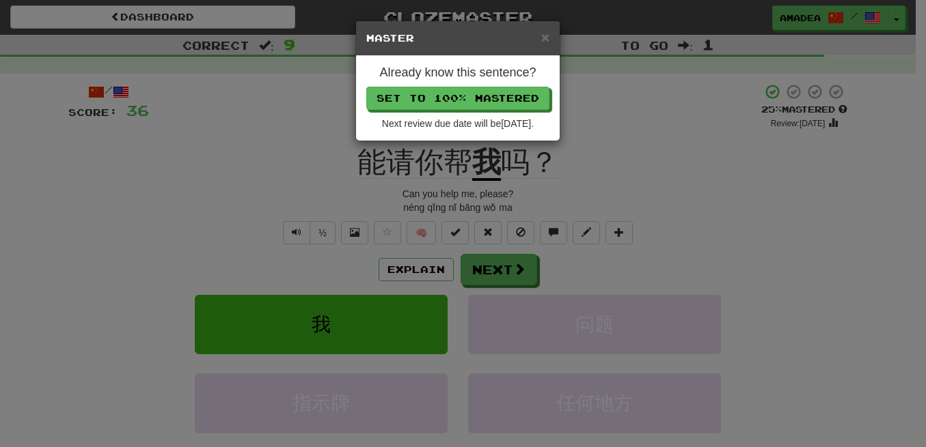
click at [549, 42] on div "× Master" at bounding box center [458, 38] width 204 height 35
click at [511, 98] on button "Set to 100% Mastered" at bounding box center [458, 98] width 183 height 23
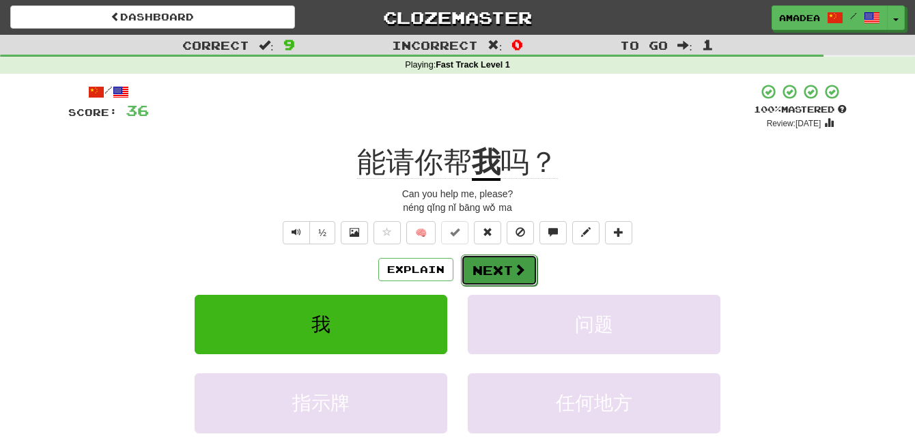
click at [500, 271] on button "Next" at bounding box center [499, 270] width 77 height 31
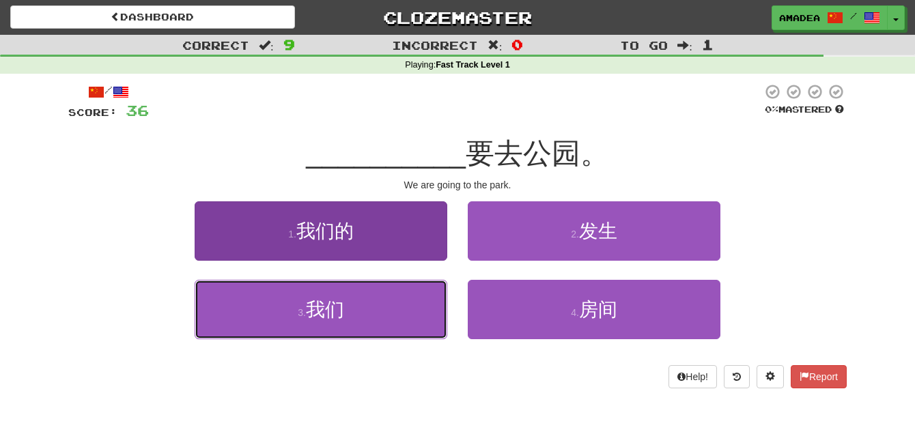
click at [412, 319] on button "3 . 我们" at bounding box center [321, 309] width 253 height 59
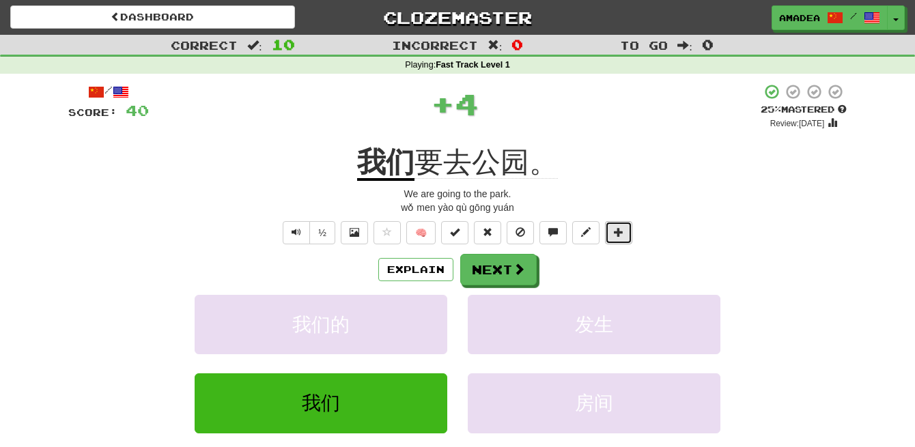
click at [613, 237] on button at bounding box center [618, 232] width 27 height 23
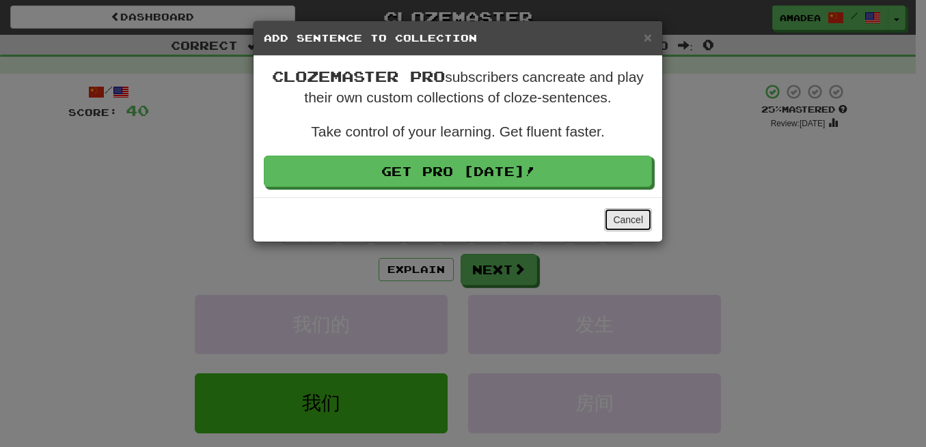
click at [624, 219] on button "Cancel" at bounding box center [628, 219] width 48 height 23
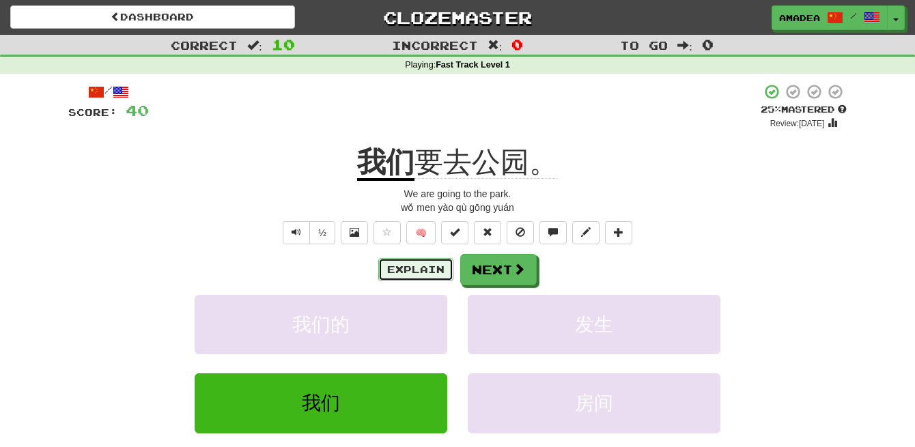
click at [442, 271] on button "Explain" at bounding box center [415, 269] width 75 height 23
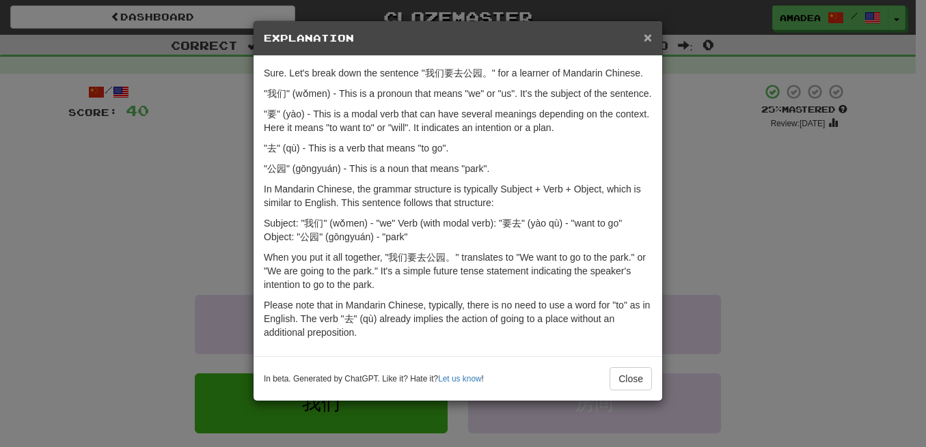
click at [645, 38] on span "×" at bounding box center [647, 37] width 8 height 16
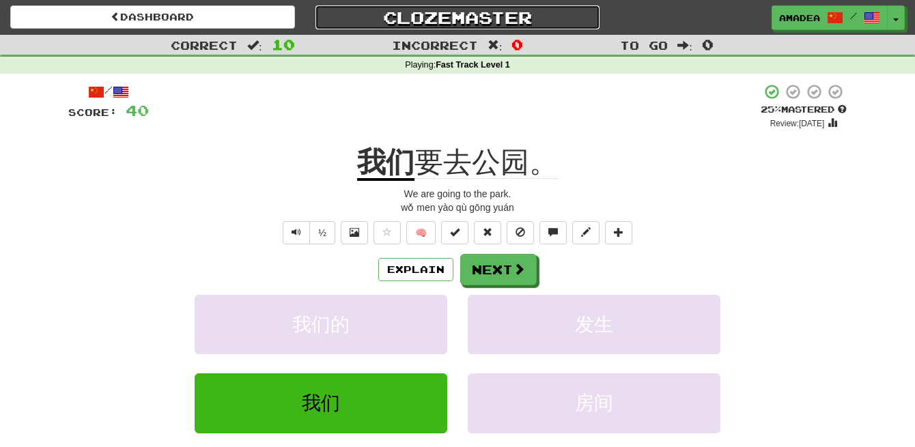
click at [412, 15] on link "Clozemaster" at bounding box center [458, 17] width 285 height 24
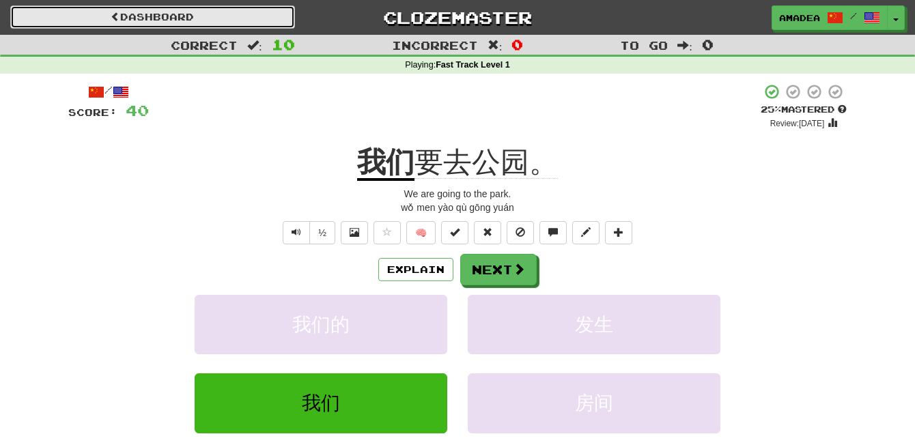
click at [246, 18] on link "Dashboard" at bounding box center [152, 16] width 285 height 23
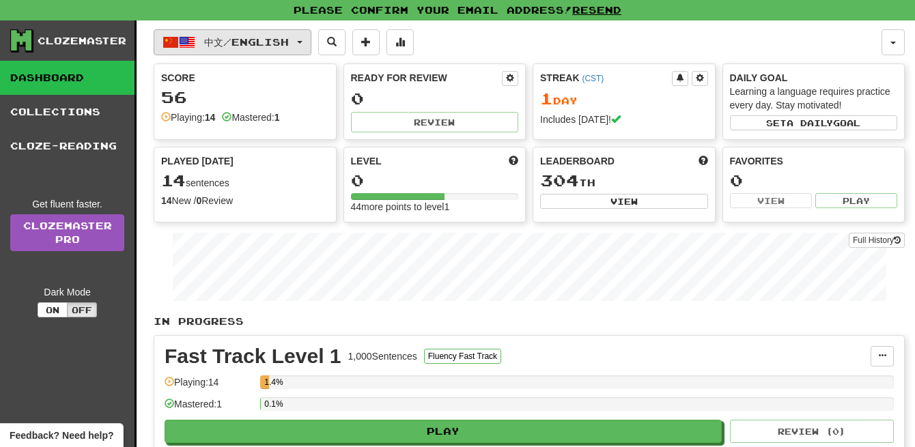
click at [277, 47] on span "中文 / English" at bounding box center [246, 42] width 85 height 12
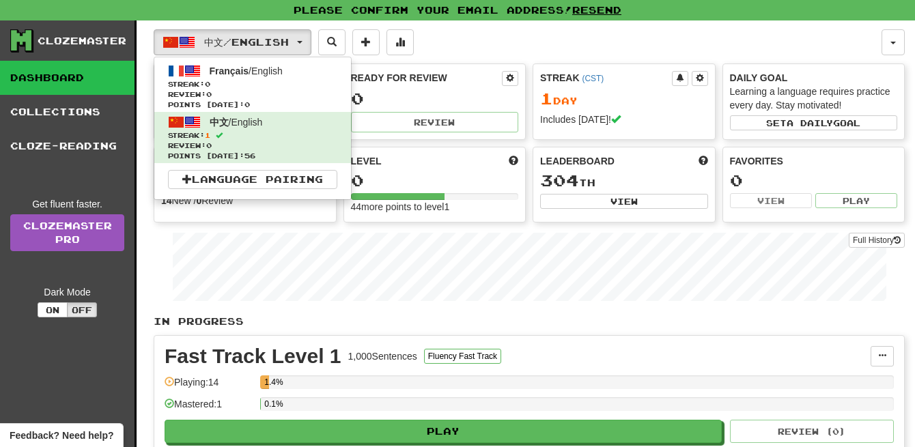
click at [89, 74] on link "Dashboard" at bounding box center [67, 78] width 135 height 34
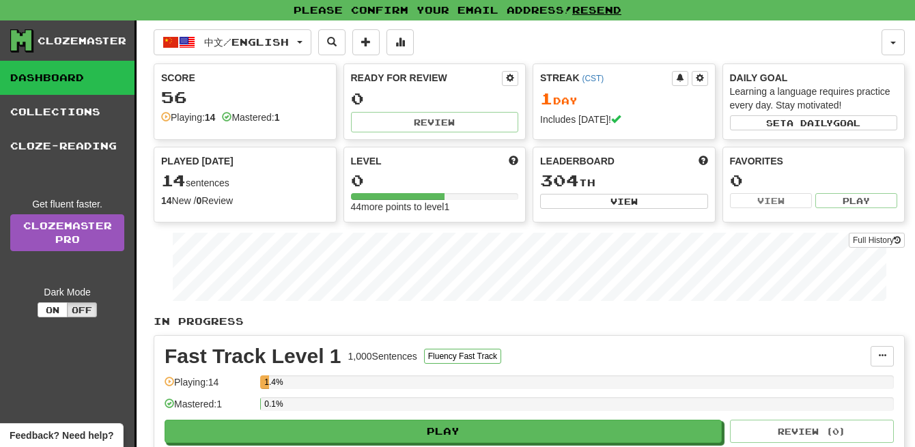
click at [89, 74] on link "Dashboard" at bounding box center [67, 78] width 135 height 34
click at [82, 42] on div "Clozemaster" at bounding box center [82, 41] width 89 height 14
click at [51, 38] on div "Clozemaster" at bounding box center [82, 41] width 89 height 14
click at [50, 38] on div "Clozemaster" at bounding box center [82, 41] width 89 height 14
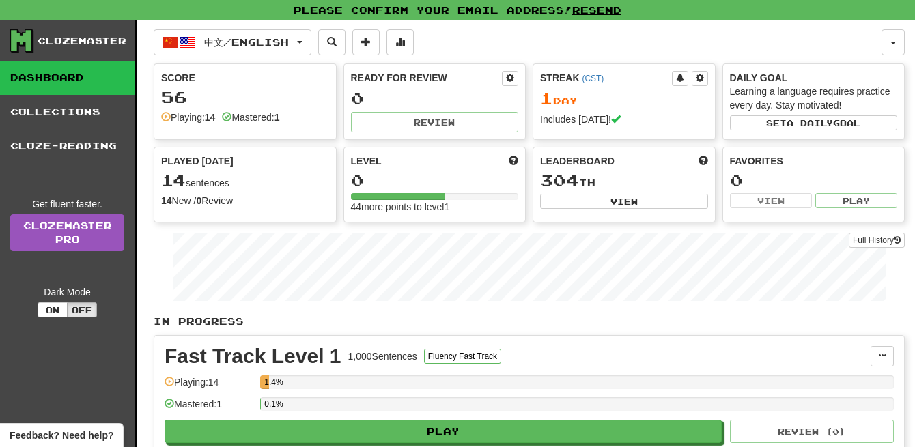
click at [21, 46] on icon at bounding box center [22, 40] width 24 height 23
click at [21, 46] on icon at bounding box center [21, 40] width 23 height 23
click at [46, 39] on div "Clozemaster" at bounding box center [82, 41] width 89 height 14
click at [16, 42] on icon at bounding box center [21, 40] width 20 height 20
